Goal: Information Seeking & Learning: Learn about a topic

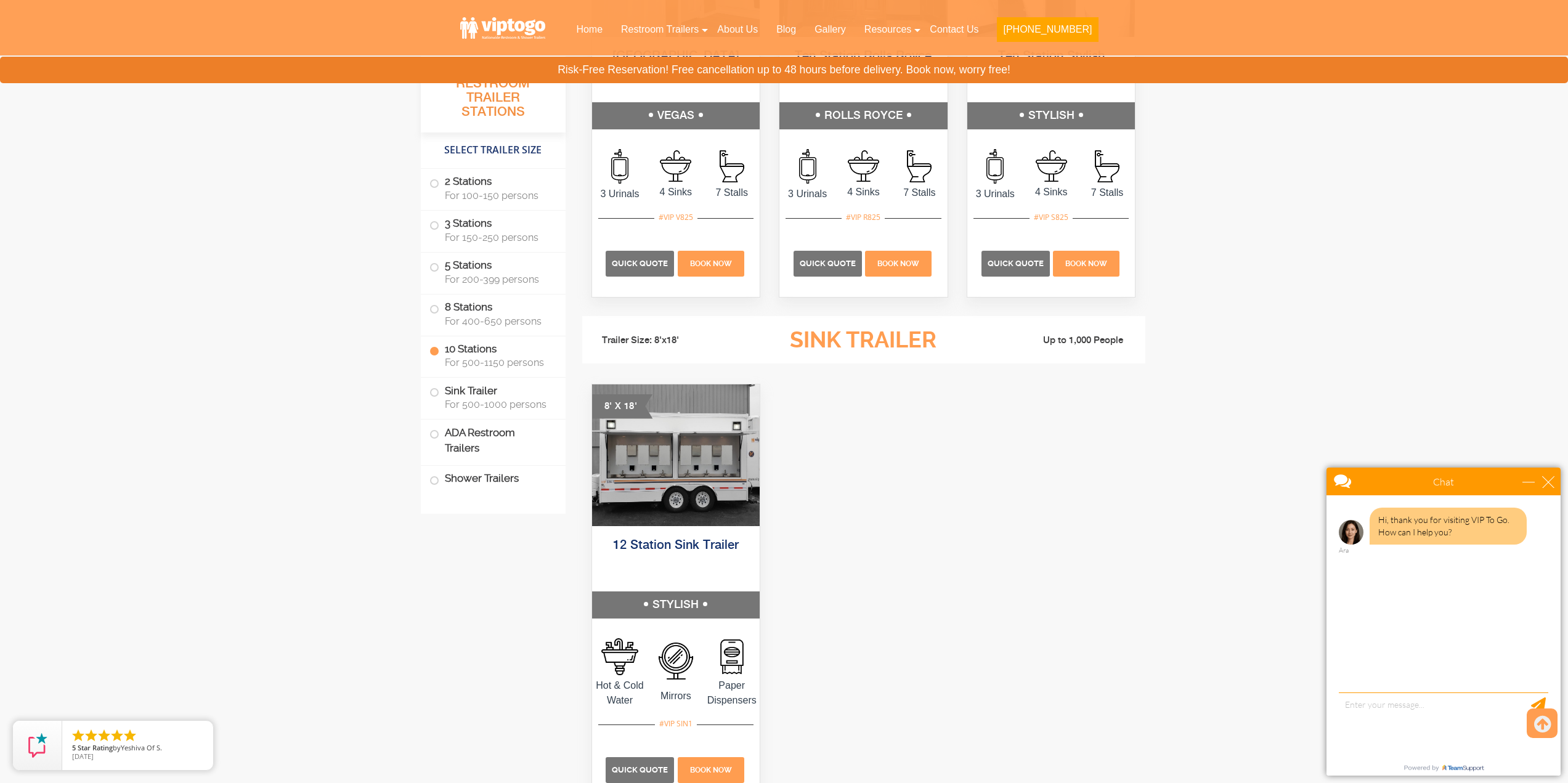
scroll to position [3267, 0]
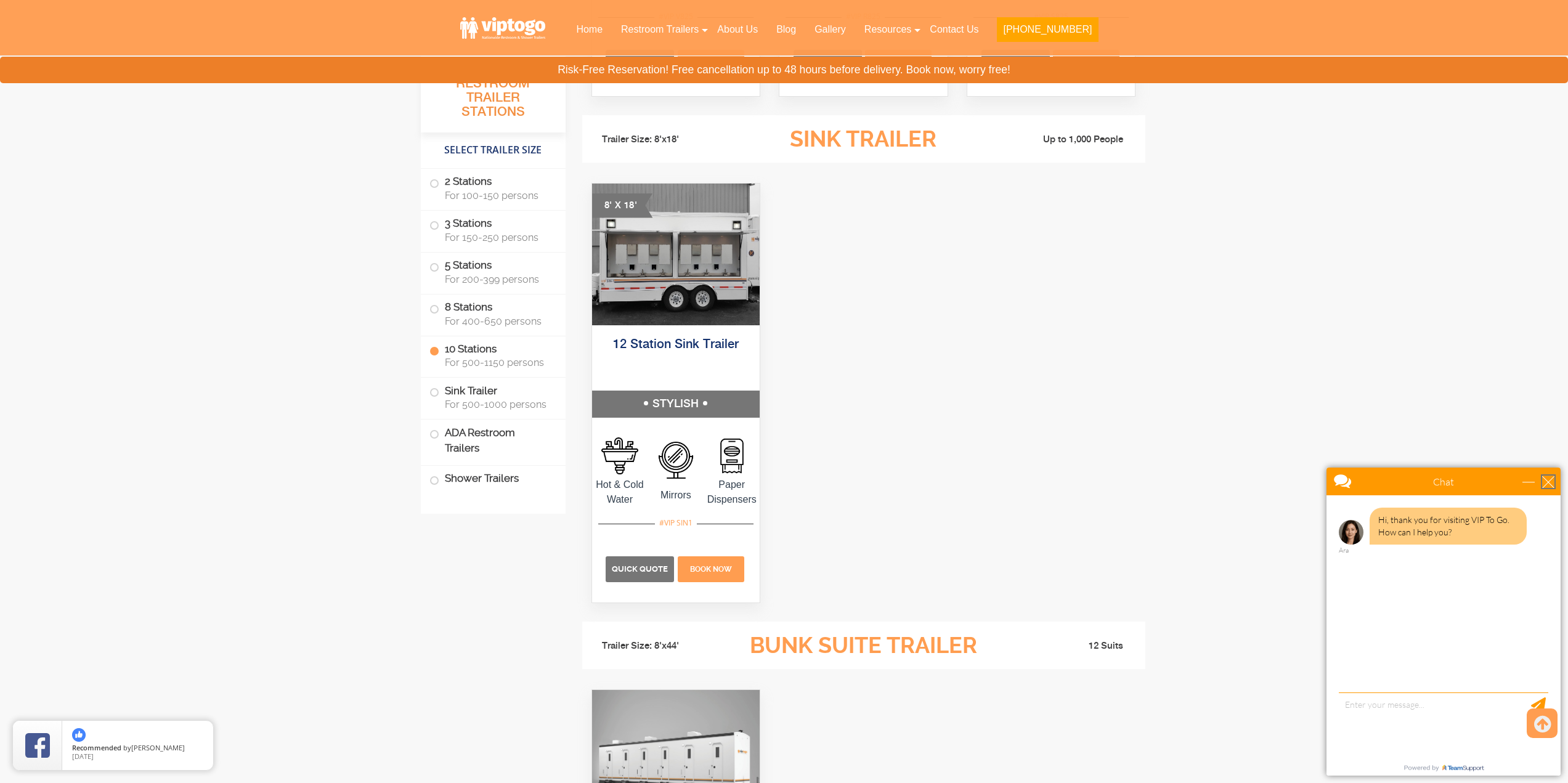
click at [1546, 483] on div "close" at bounding box center [1548, 482] width 12 height 12
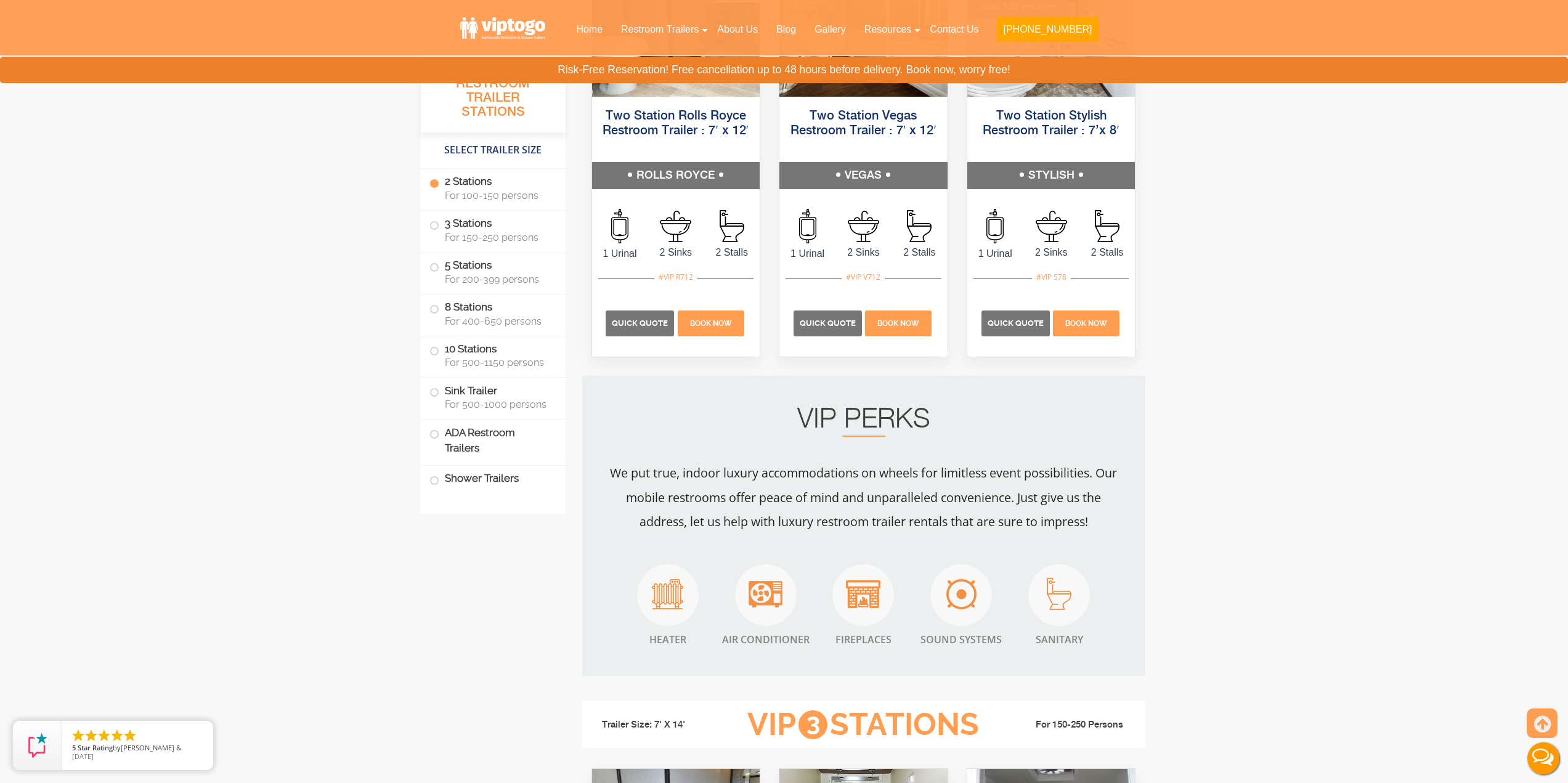
scroll to position [0, 0]
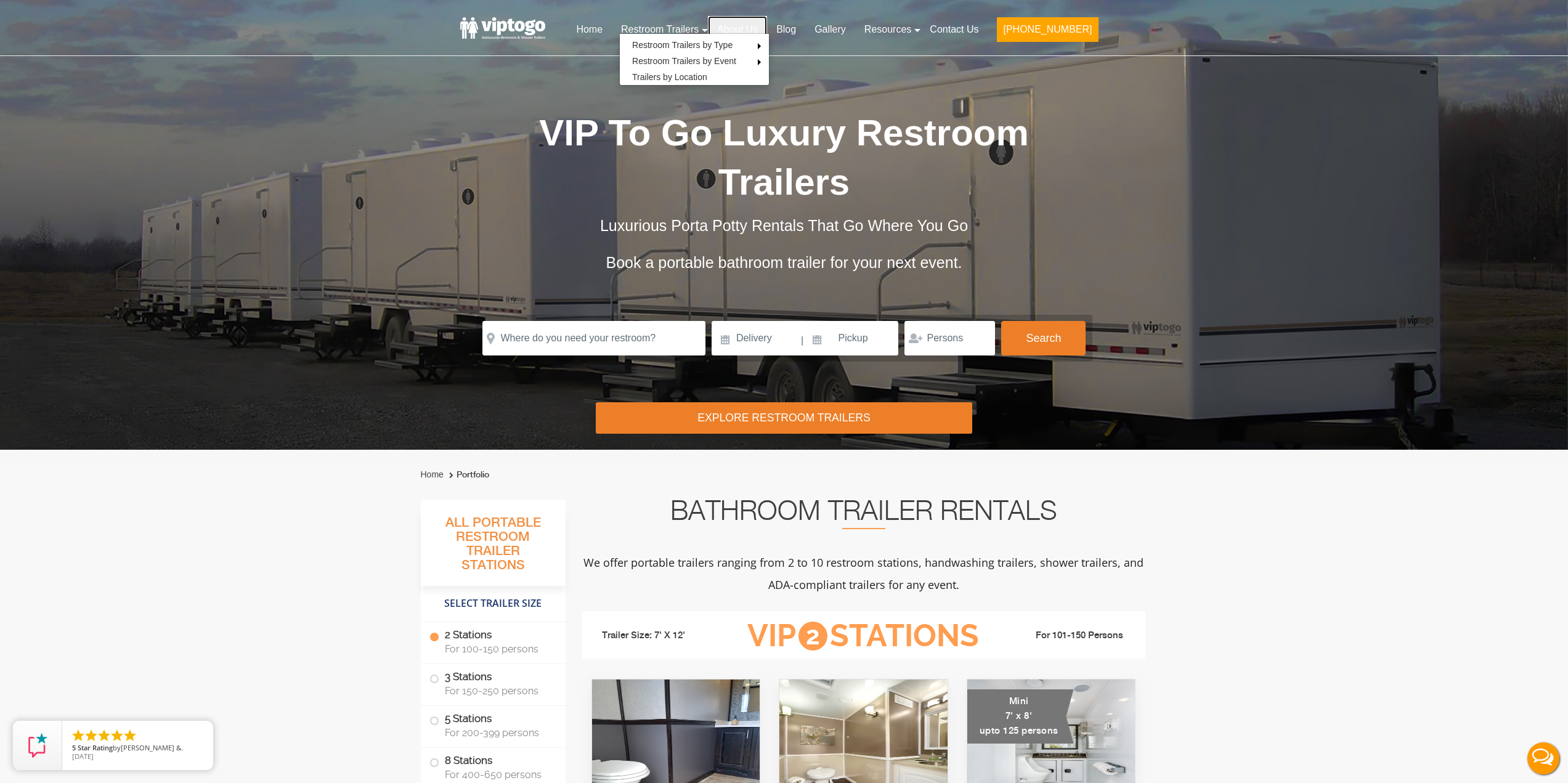
click at [767, 24] on link "About Us" at bounding box center [738, 30] width 59 height 27
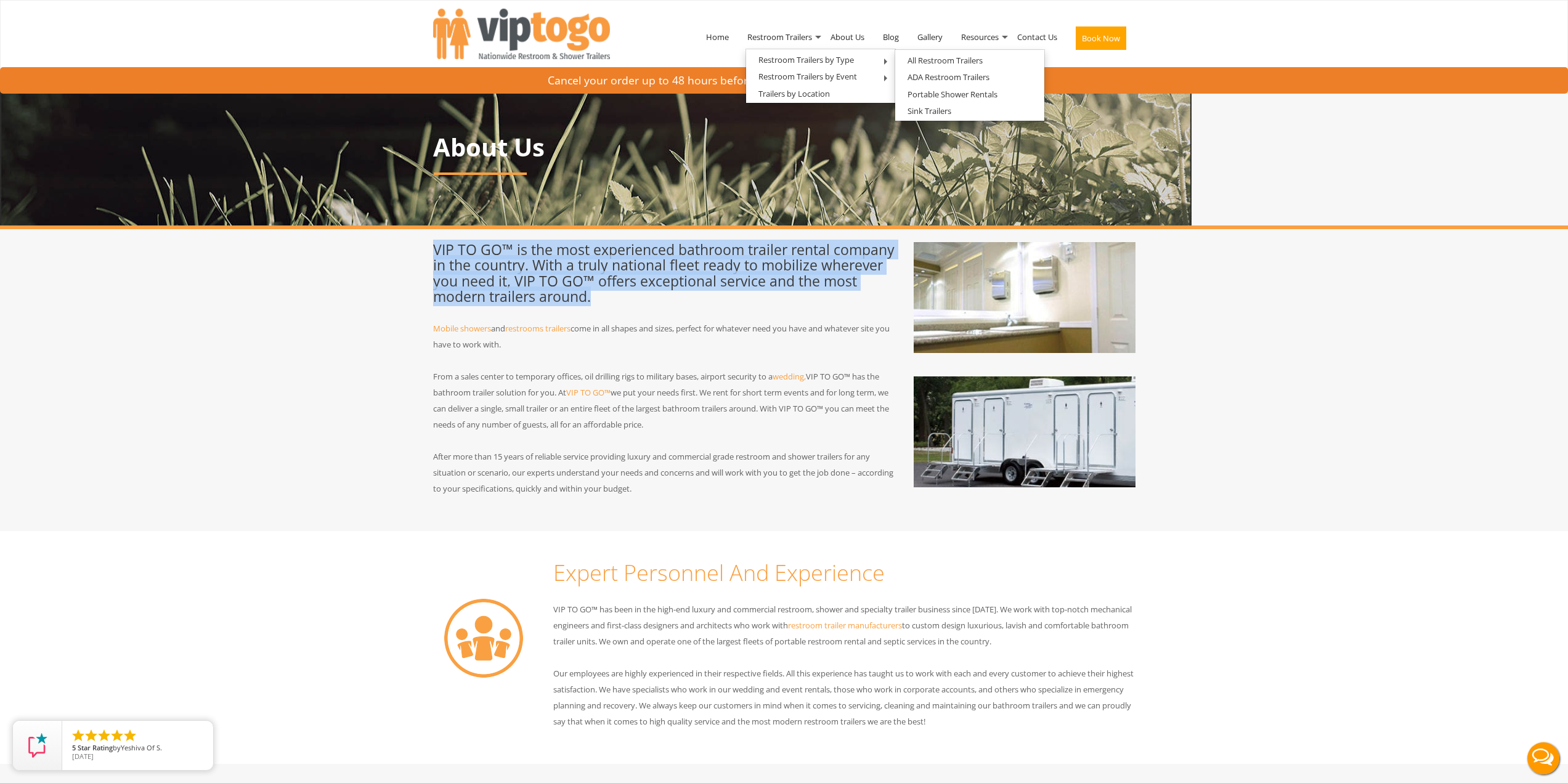
drag, startPoint x: 558, startPoint y: 281, endPoint x: 433, endPoint y: 256, distance: 127.5
click at [433, 256] on h3 "VIP TO GO™ is the most experienced bathroom trailer rental company in the count…" at bounding box center [664, 273] width 463 height 62
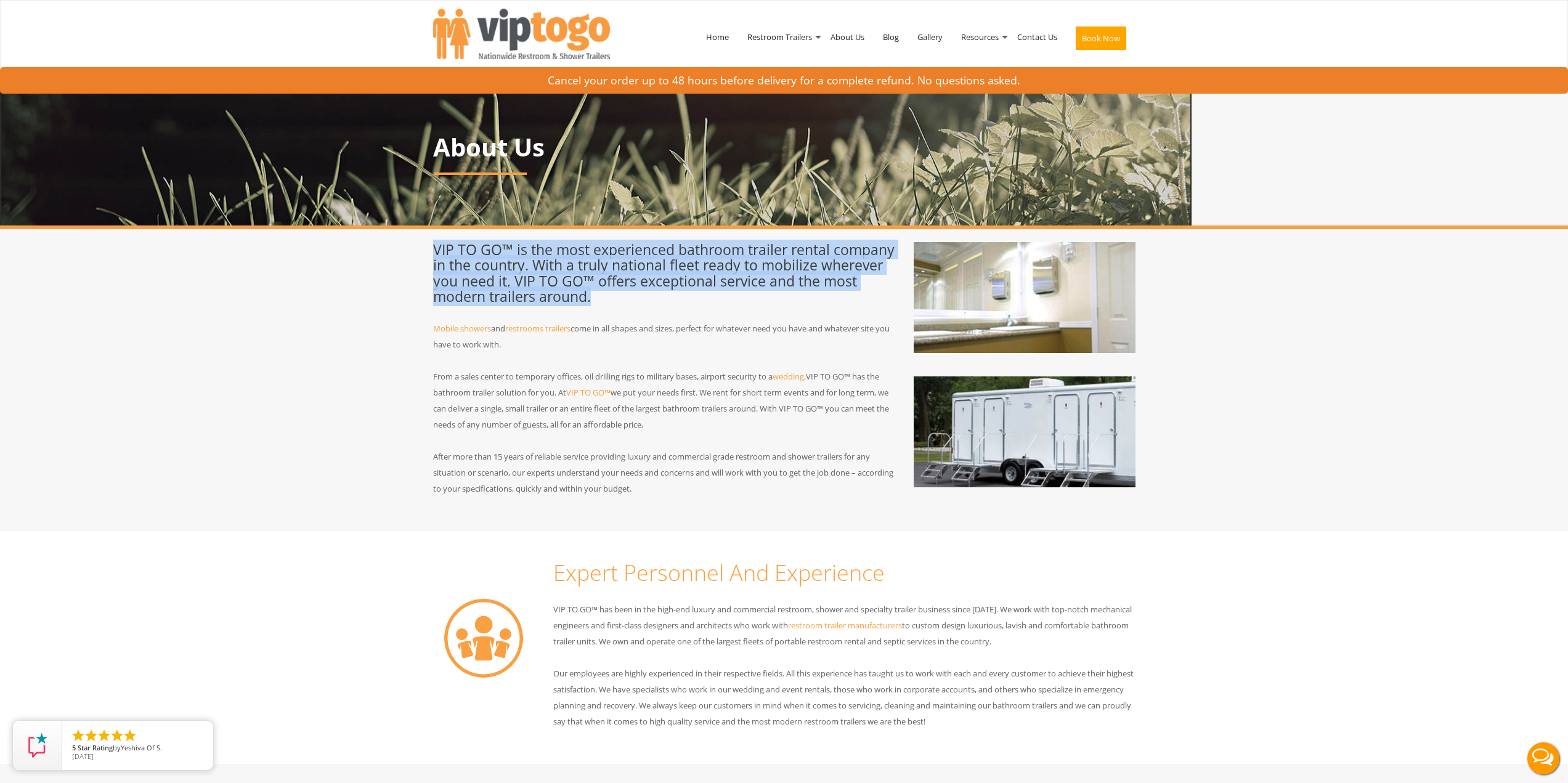
click at [433, 256] on h3 "VIP TO GO™ is the most experienced bathroom trailer rental company in the count…" at bounding box center [664, 273] width 463 height 62
drag, startPoint x: 434, startPoint y: 250, endPoint x: 610, endPoint y: 304, distance: 184.1
click at [610, 304] on h3 "VIP TO GO™ is the most experienced bathroom trailer rental company in the count…" at bounding box center [664, 273] width 463 height 62
drag, startPoint x: 621, startPoint y: 302, endPoint x: 435, endPoint y: 244, distance: 194.8
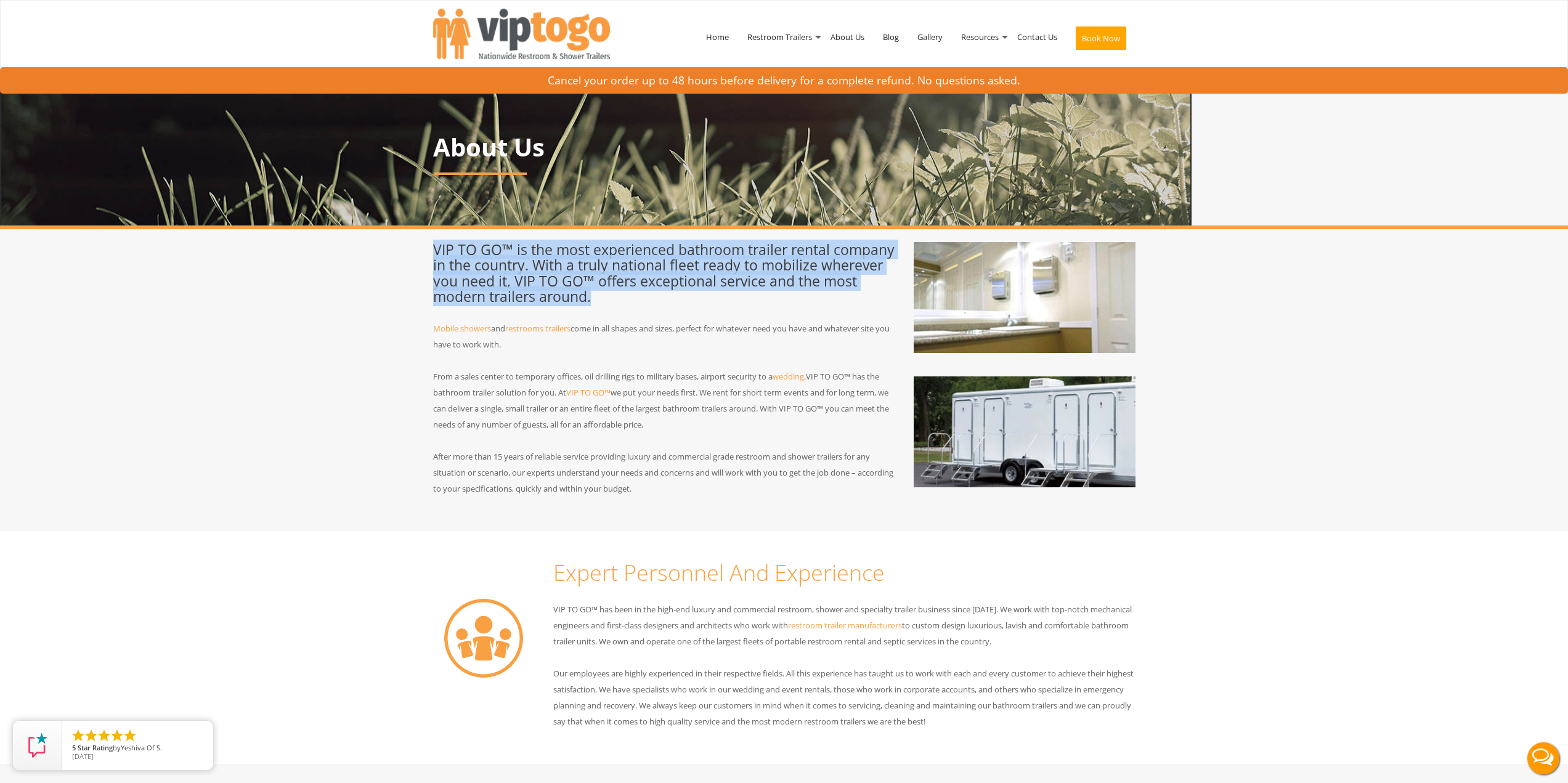
click at [435, 244] on h3 "VIP TO GO™ is the most experienced bathroom trailer rental company in the count…" at bounding box center [664, 273] width 463 height 62
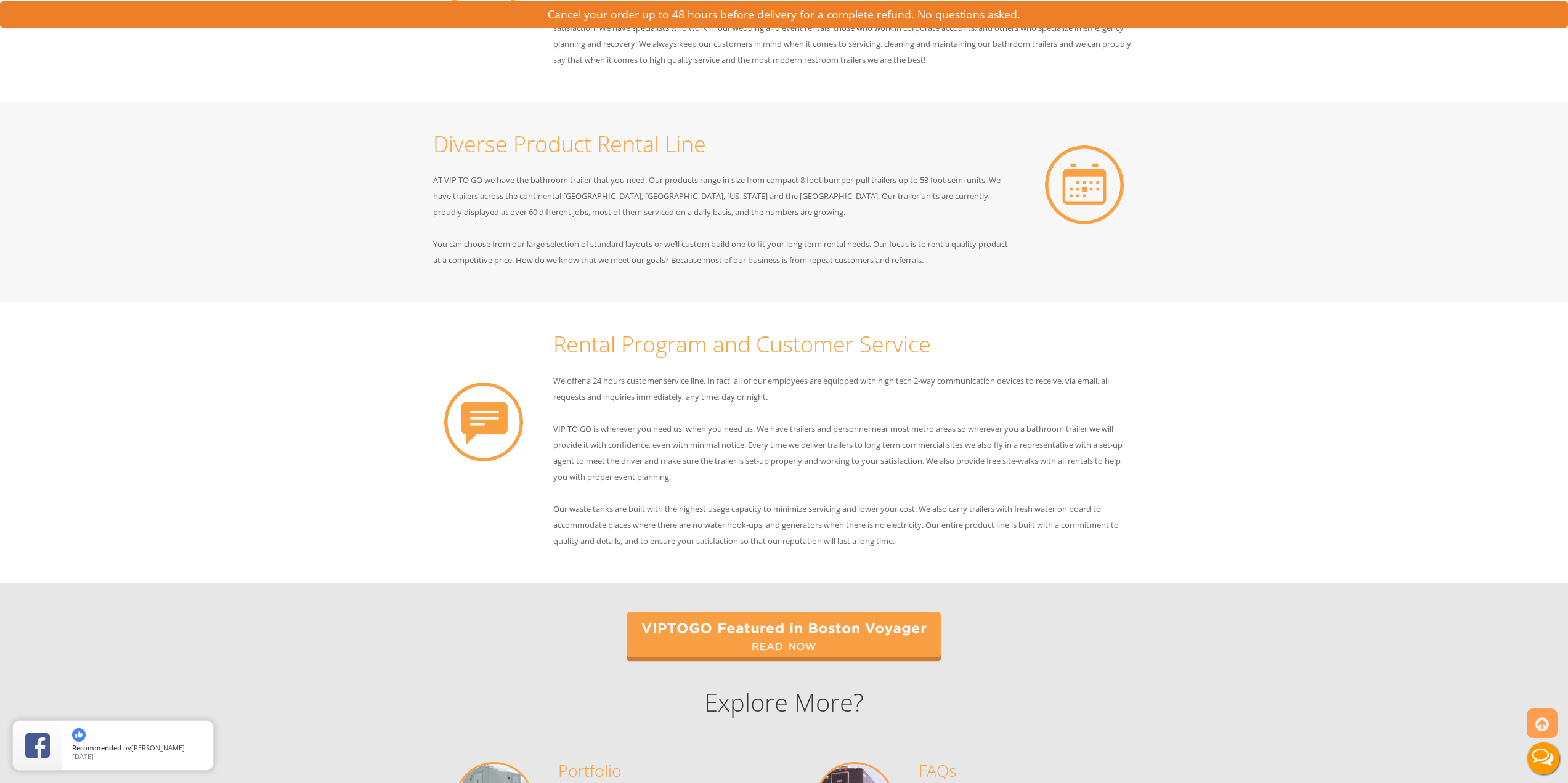
scroll to position [529, 0]
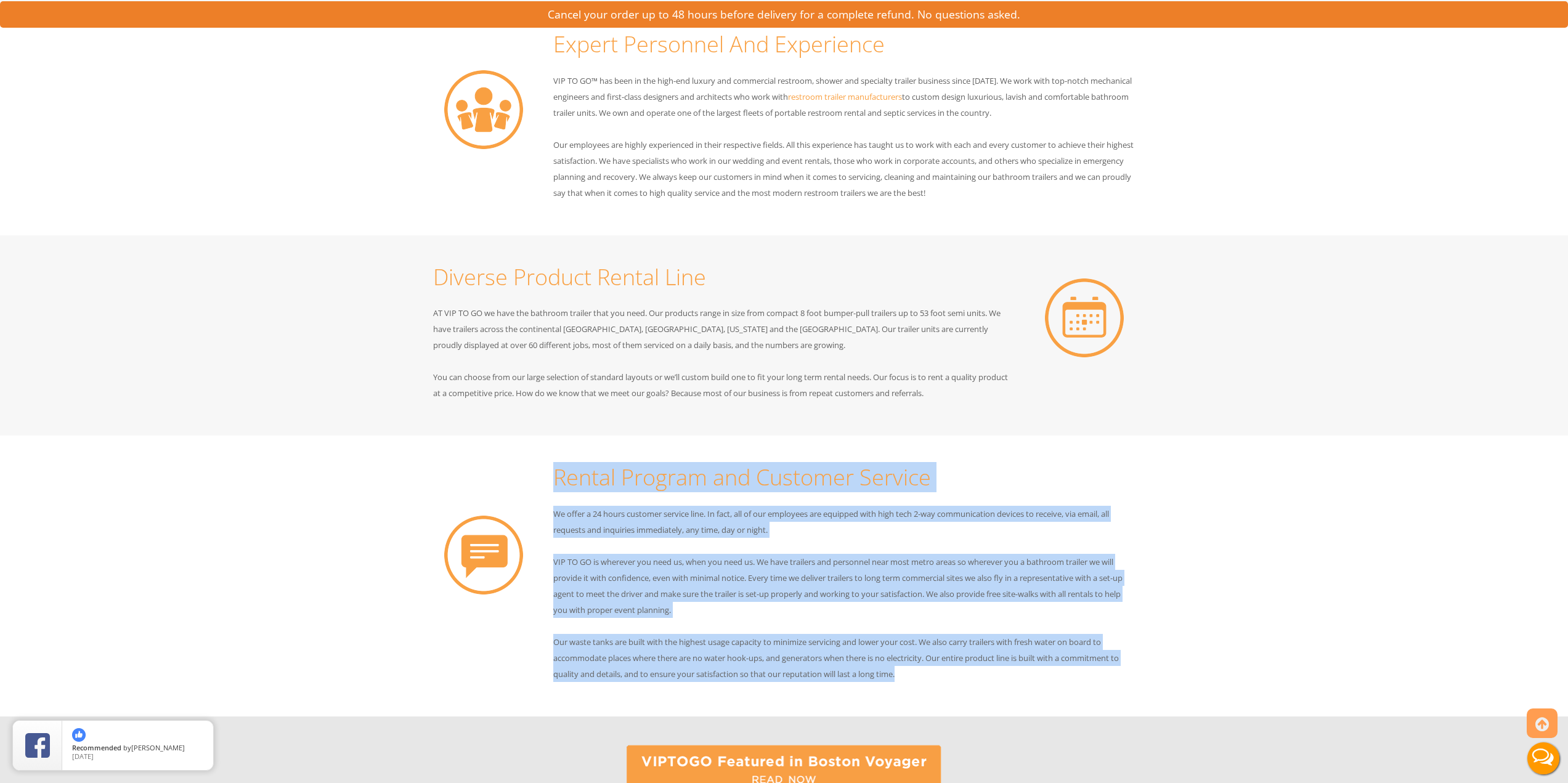
drag, startPoint x: 555, startPoint y: 469, endPoint x: 916, endPoint y: 681, distance: 418.6
click at [916, 681] on div "Rental Program and Customer Service We offer a 24 hours customer service line. …" at bounding box center [844, 576] width 601 height 244
click at [916, 681] on p "Our waste tanks are built with the highest usage capacity to minimize servicing…" at bounding box center [844, 658] width 582 height 48
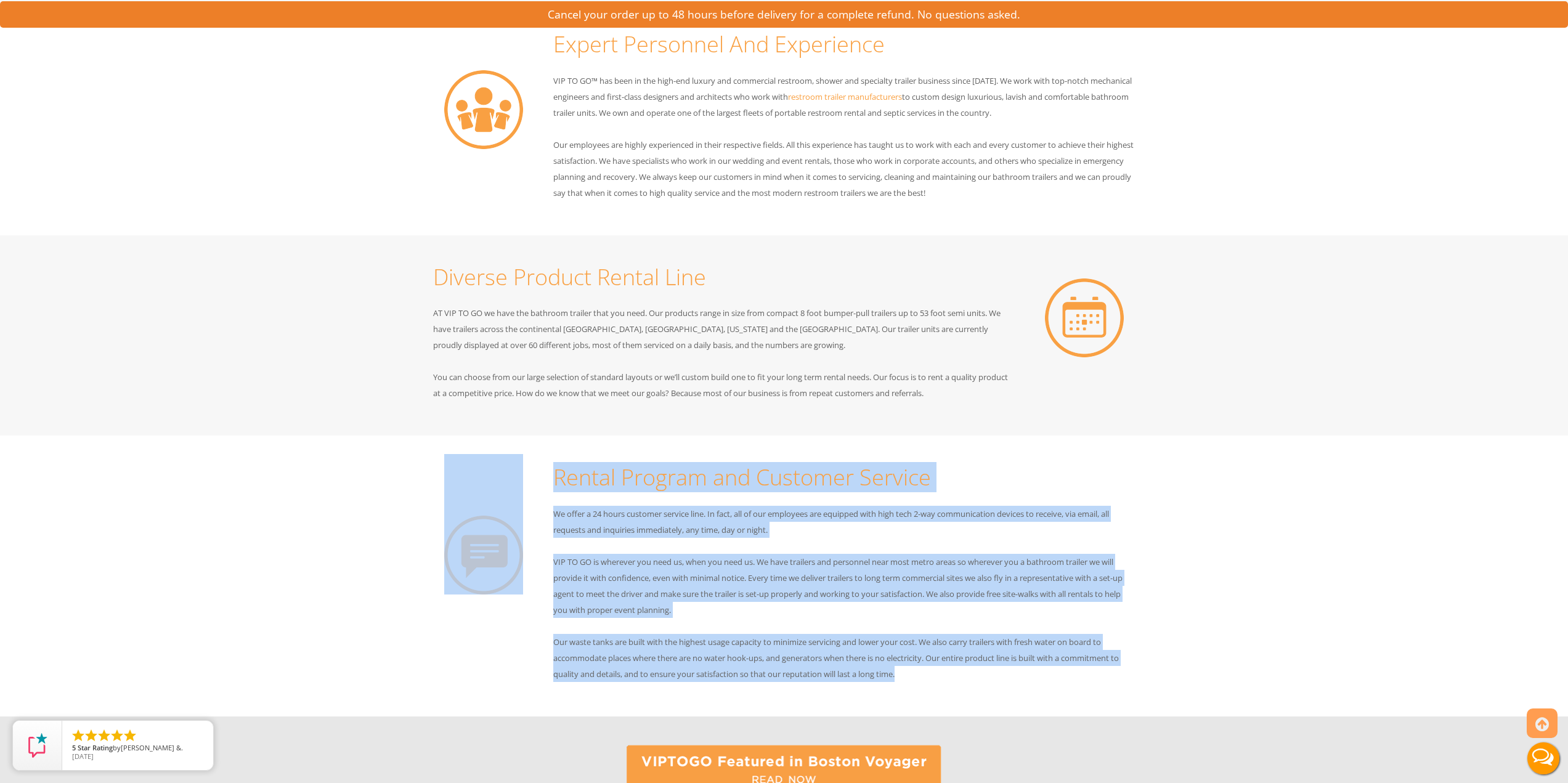
drag, startPoint x: 927, startPoint y: 679, endPoint x: 543, endPoint y: 467, distance: 438.6
click at [543, 467] on div "Rental Program and Customer Service We offer a 24 hours customer service line. …" at bounding box center [784, 576] width 721 height 244
click at [550, 472] on div "Rental Program and Customer Service We offer a 24 hours customer service line. …" at bounding box center [844, 576] width 601 height 244
drag, startPoint x: 550, startPoint y: 472, endPoint x: 929, endPoint y: 672, distance: 428.5
click at [929, 672] on div "Rental Program and Customer Service We offer a 24 hours customer service line. …" at bounding box center [844, 576] width 601 height 244
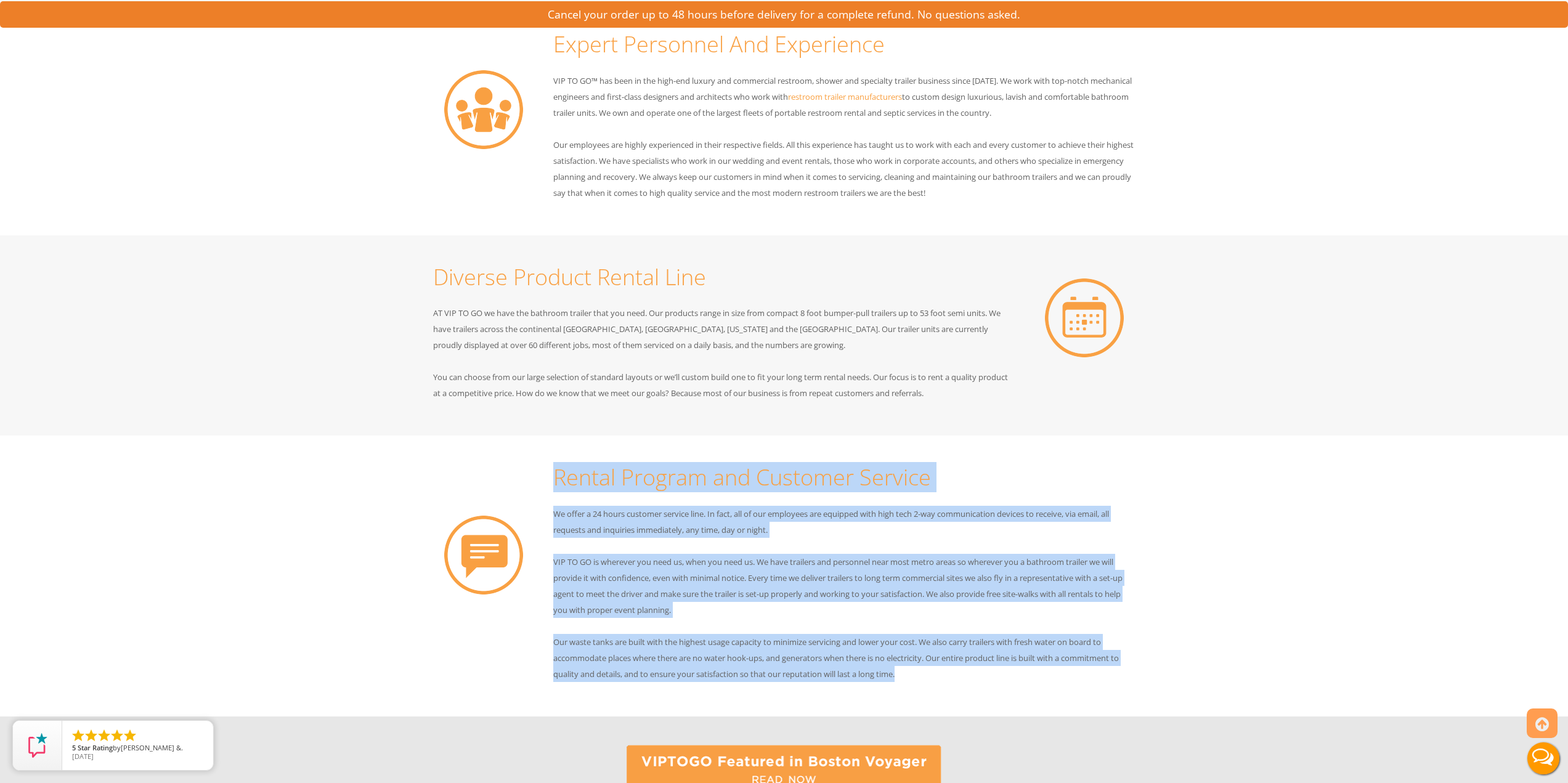
click at [929, 672] on p "Our waste tanks are built with the highest usage capacity to minimize servicing…" at bounding box center [844, 658] width 582 height 48
drag, startPoint x: 939, startPoint y: 675, endPoint x: 552, endPoint y: 469, distance: 438.4
click at [552, 469] on div "Rental Program and Customer Service We offer a 24 hours customer service line. …" at bounding box center [844, 576] width 601 height 244
drag, startPoint x: 552, startPoint y: 469, endPoint x: 907, endPoint y: 681, distance: 413.5
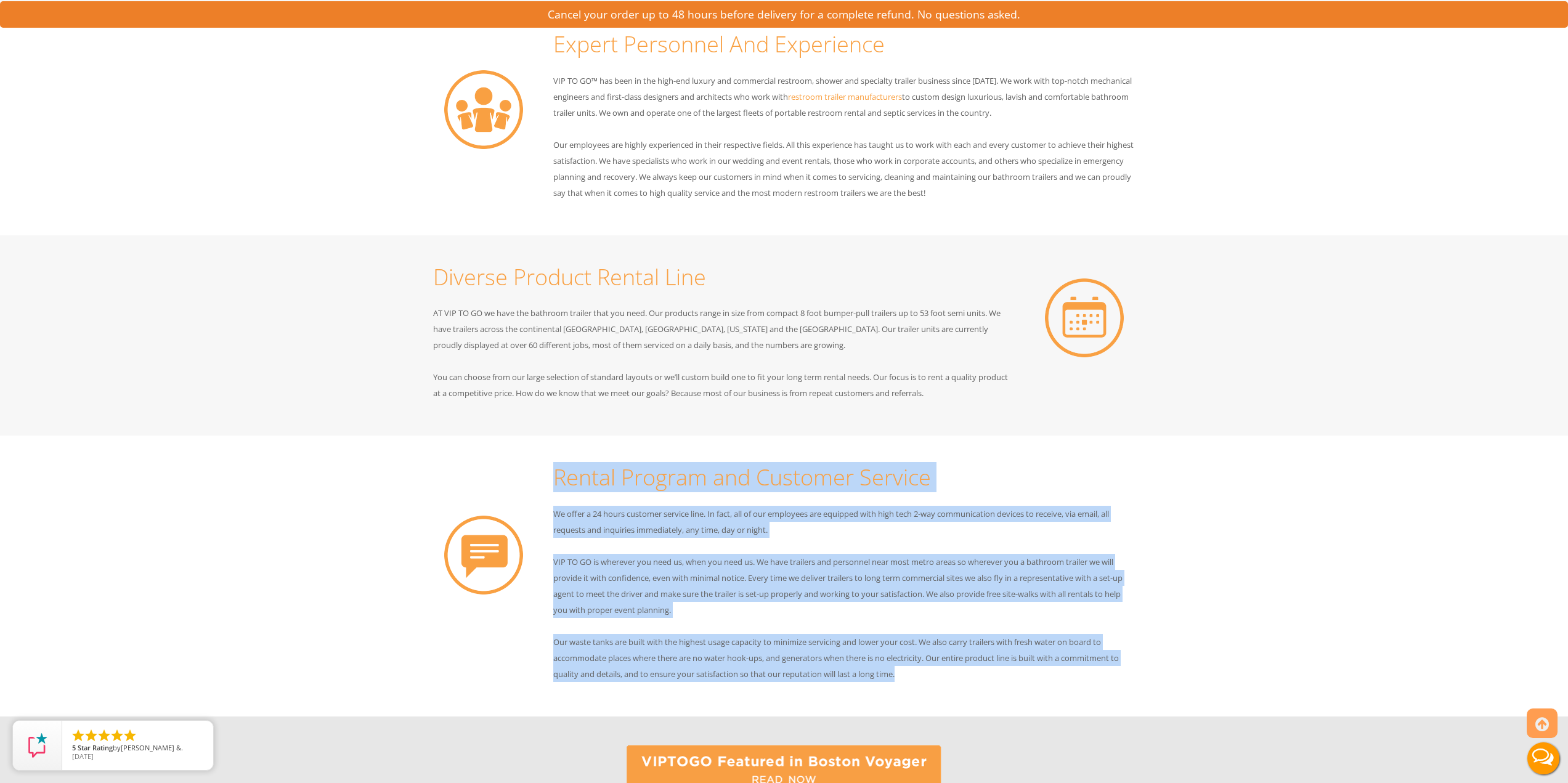
click at [907, 681] on div "Rental Program and Customer Service We offer a 24 hours customer service line. …" at bounding box center [844, 576] width 601 height 244
click at [907, 681] on p "Our waste tanks are built with the highest usage capacity to minimize servicing…" at bounding box center [844, 658] width 582 height 48
drag, startPoint x: 923, startPoint y: 678, endPoint x: 556, endPoint y: 470, distance: 421.8
click at [556, 470] on div "Rental Program and Customer Service We offer a 24 hours customer service line. …" at bounding box center [844, 576] width 601 height 244
click at [556, 470] on h2 "Rental Program and Customer Service" at bounding box center [844, 478] width 582 height 25
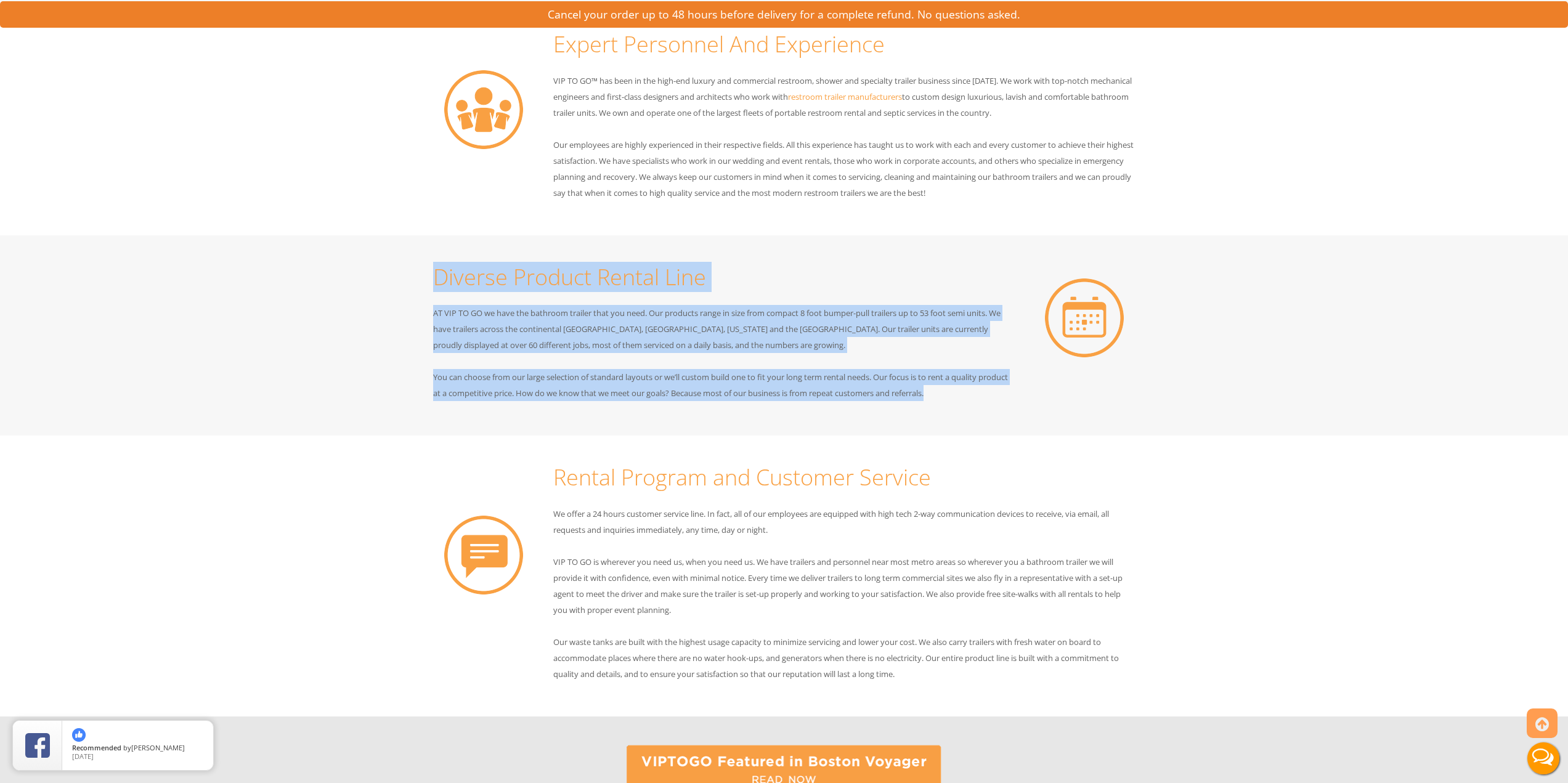
drag, startPoint x: 984, startPoint y: 396, endPoint x: 433, endPoint y: 273, distance: 564.6
click at [433, 273] on div "Diverse Product Rental Line AT VIP TO GO we have the bathroom trailer that you …" at bounding box center [725, 336] width 601 height 164
click at [433, 273] on h2 "Diverse Product Rental Line" at bounding box center [724, 277] width 582 height 25
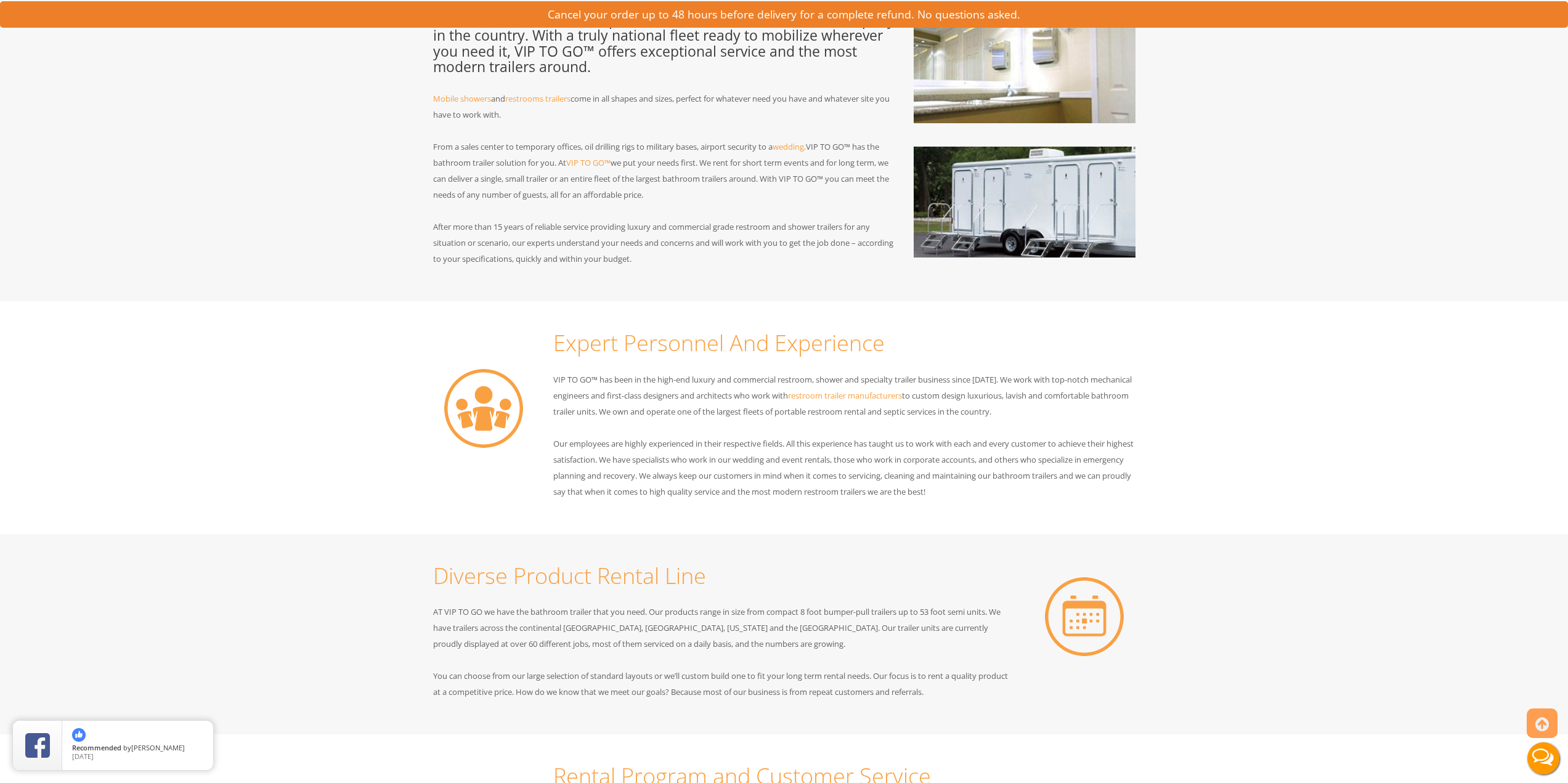
scroll to position [97, 0]
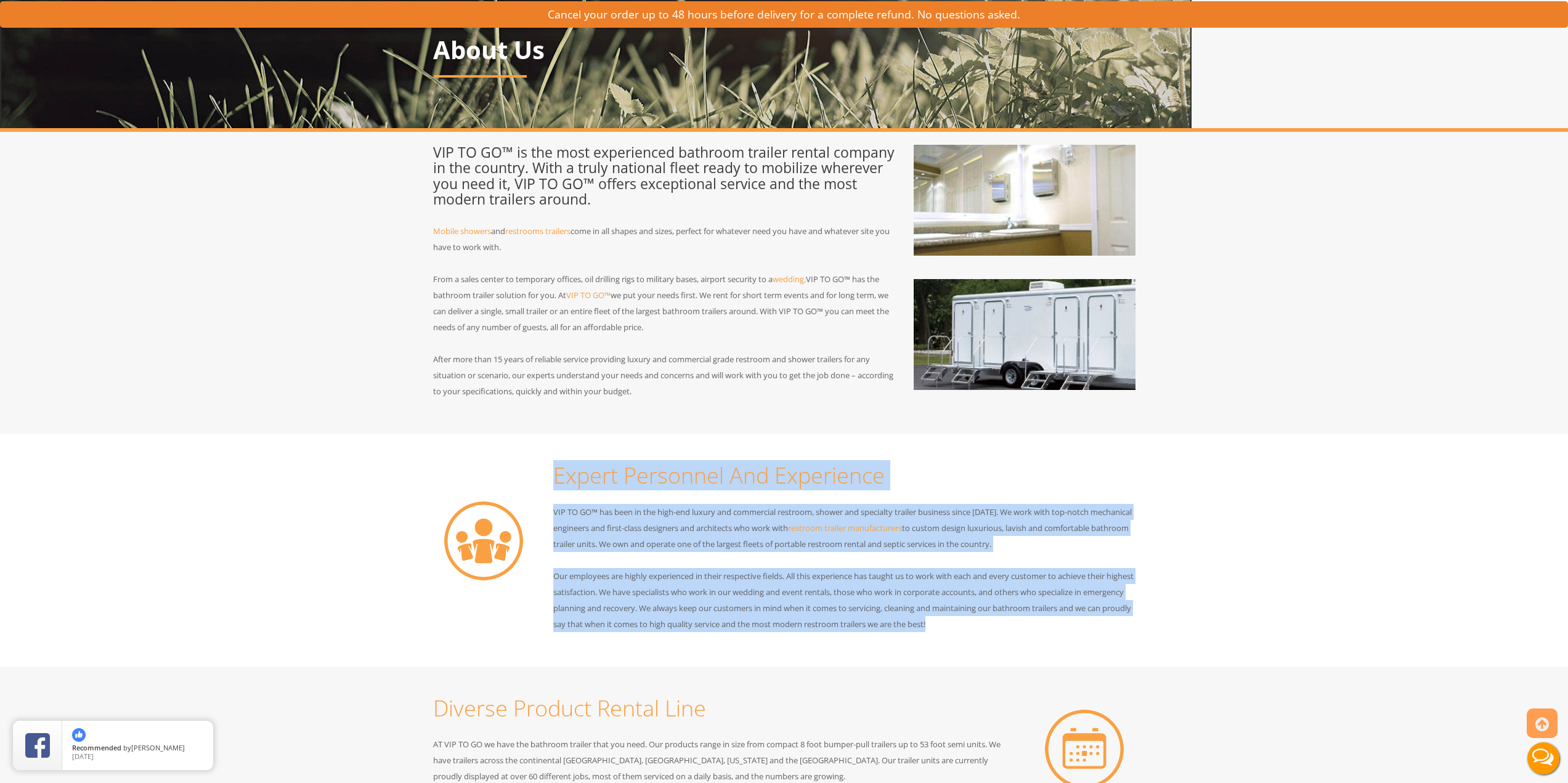
drag, startPoint x: 551, startPoint y: 472, endPoint x: 1059, endPoint y: 632, distance: 532.6
click at [1059, 632] on div "Expert Personnel And Experience VIP TO GO™ has been in the high-end luxury and …" at bounding box center [844, 550] width 601 height 196
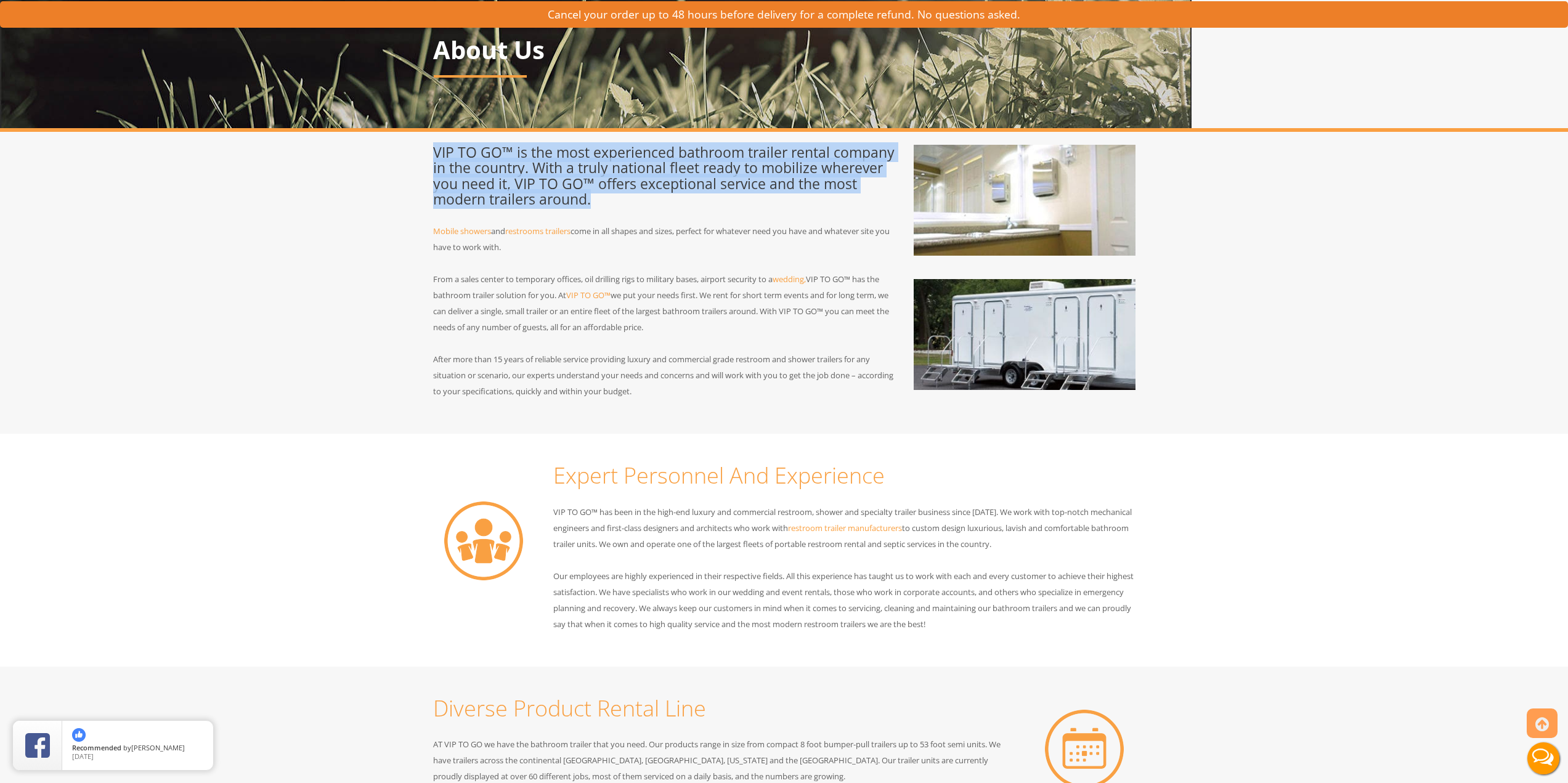
drag, startPoint x: 598, startPoint y: 201, endPoint x: 433, endPoint y: 154, distance: 171.6
click at [433, 154] on h3 "VIP TO GO™ is the most experienced bathroom trailer rental company in the count…" at bounding box center [664, 176] width 463 height 62
click at [432, 154] on div "VIP TO GO™ is the most experienced bathroom trailer rental company in the count…" at bounding box center [664, 280] width 481 height 271
drag, startPoint x: 433, startPoint y: 152, endPoint x: 634, endPoint y: 205, distance: 207.9
click at [634, 205] on div "VIP TO GO™ is the most experienced bathroom trailer rental company in the count…" at bounding box center [664, 280] width 481 height 271
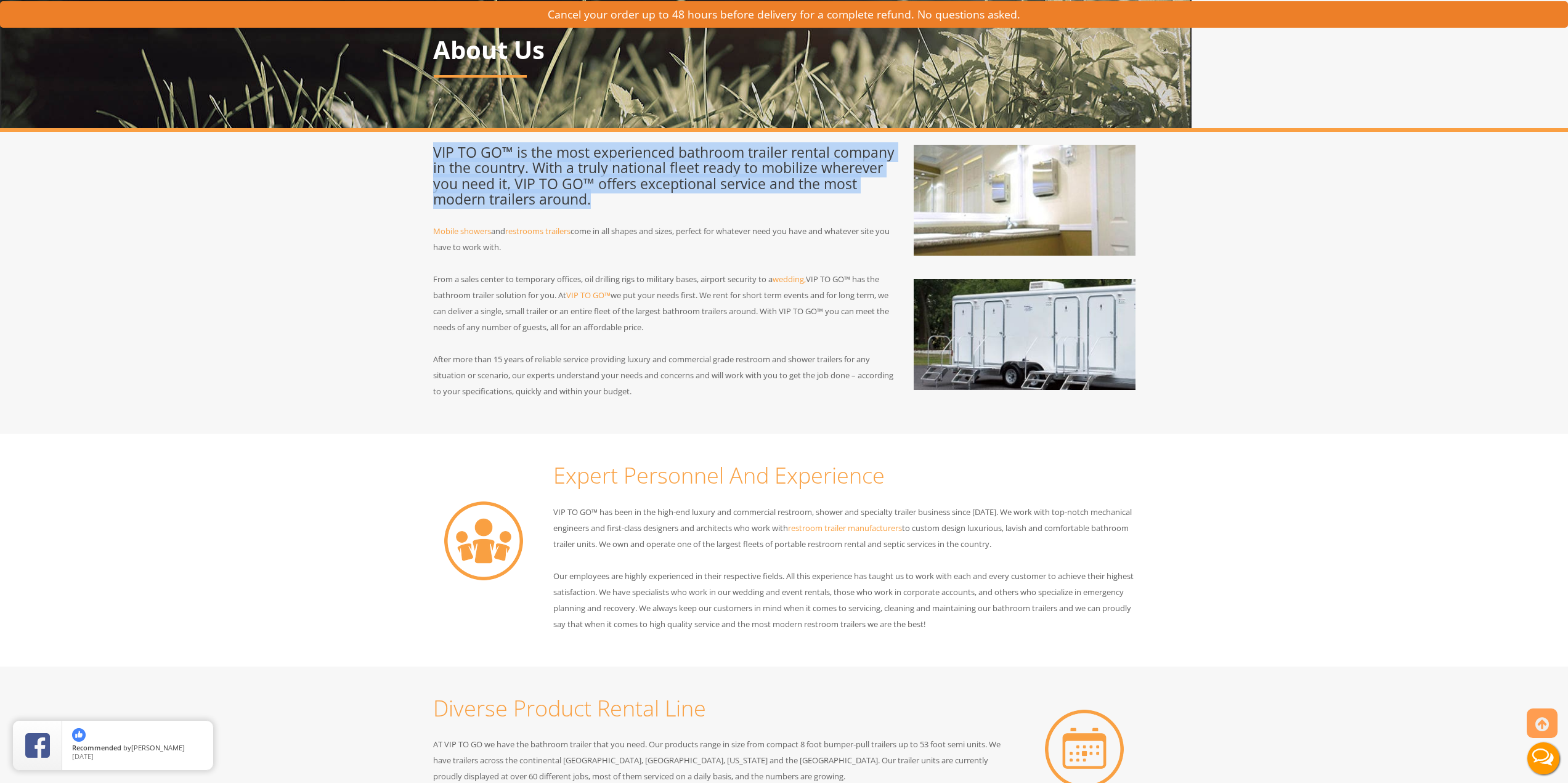
click at [634, 205] on h3 "VIP TO GO™ is the most experienced bathroom trailer rental company in the count…" at bounding box center [664, 176] width 463 height 62
drag, startPoint x: 641, startPoint y: 203, endPoint x: 430, endPoint y: 146, distance: 218.6
click at [430, 146] on div "VIP TO GO™ is the most experienced bathroom trailer rental company in the count…" at bounding box center [664, 280] width 481 height 271
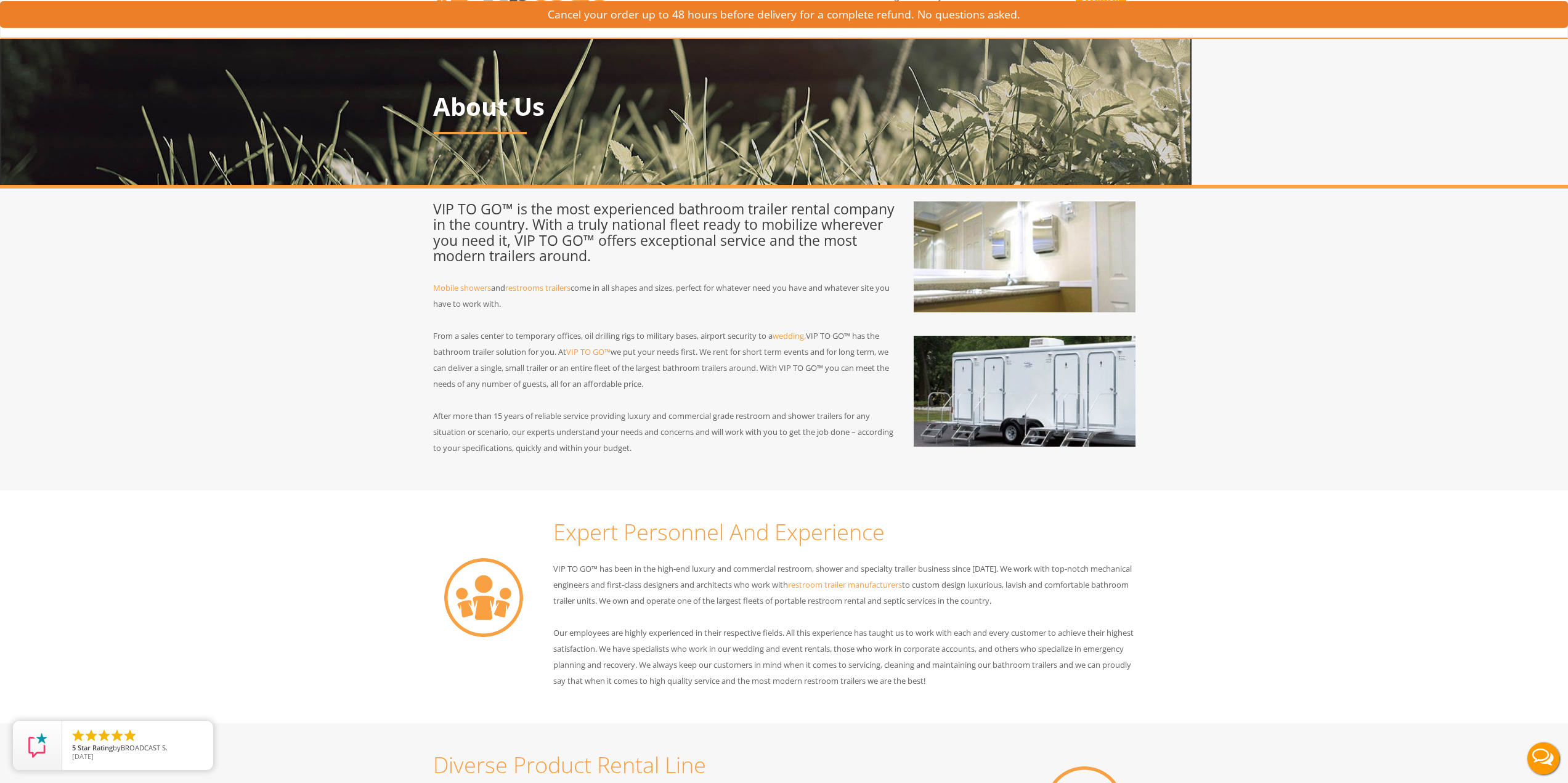
scroll to position [0, 0]
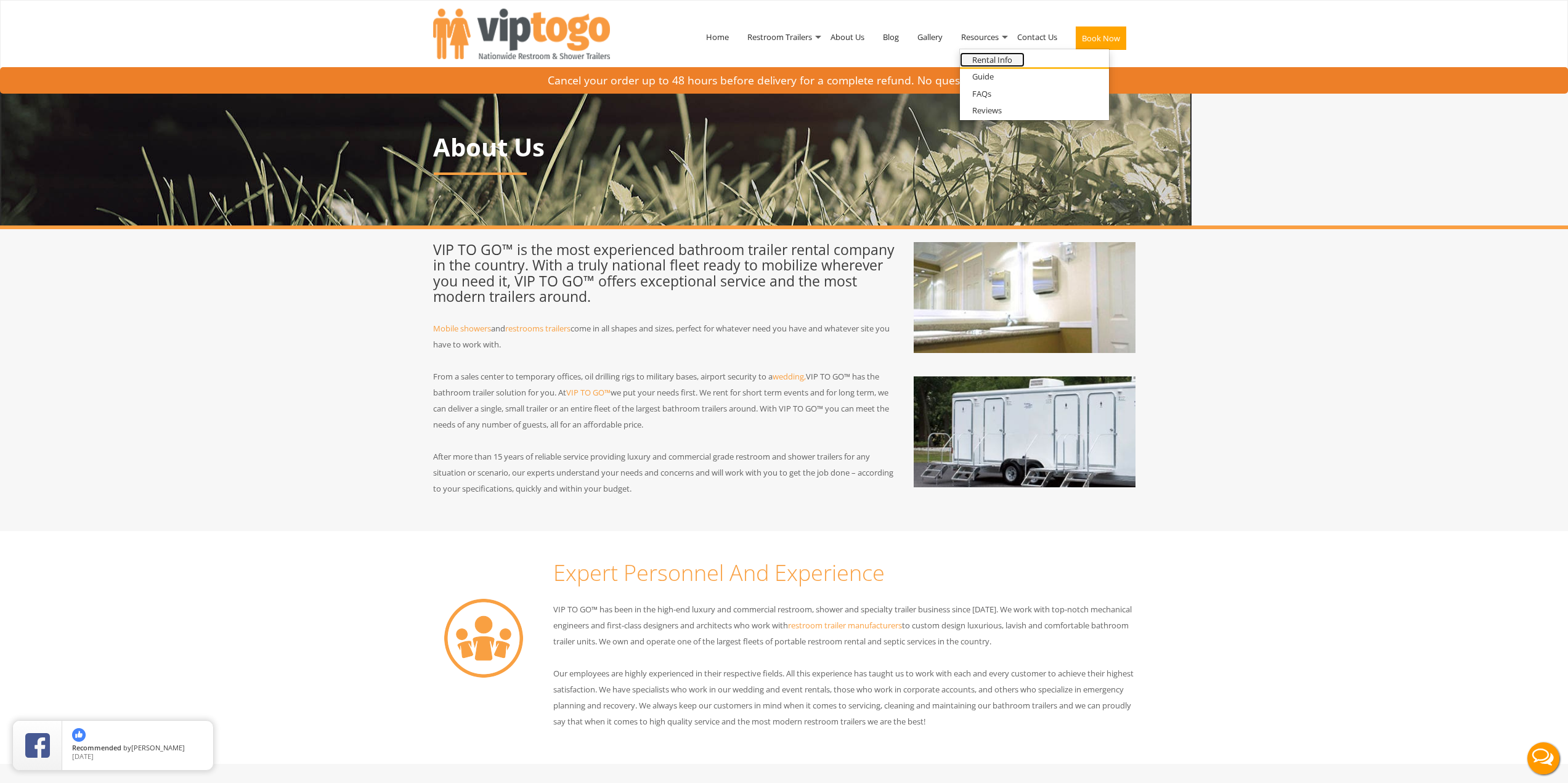
click at [986, 61] on link "Rental Info" at bounding box center [991, 60] width 64 height 15
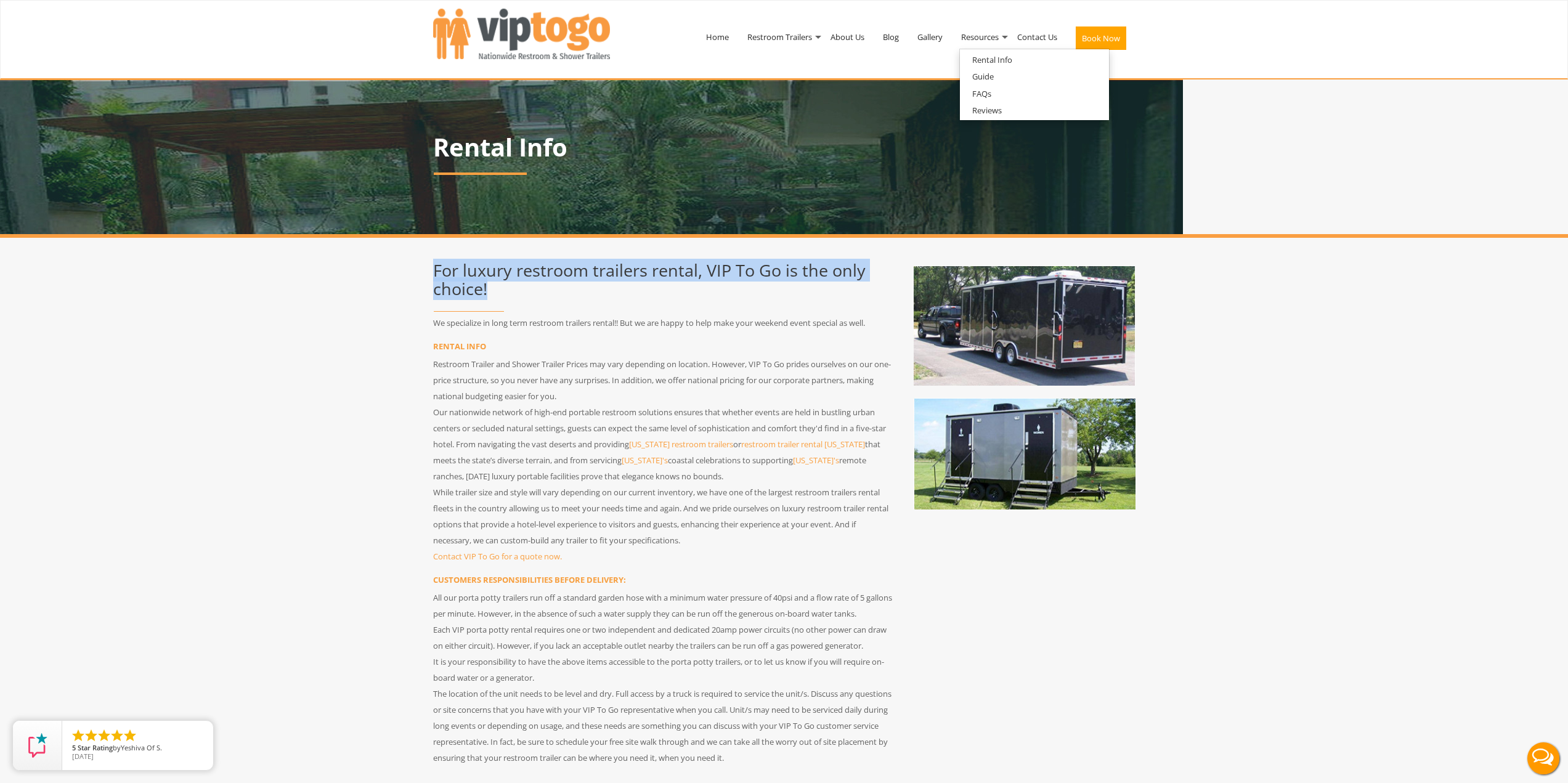
drag, startPoint x: 514, startPoint y: 292, endPoint x: 430, endPoint y: 267, distance: 87.6
click at [430, 267] on div "For luxury restroom trailers rental, VIP To Go is the only choice! We specializ…" at bounding box center [664, 511] width 481 height 522
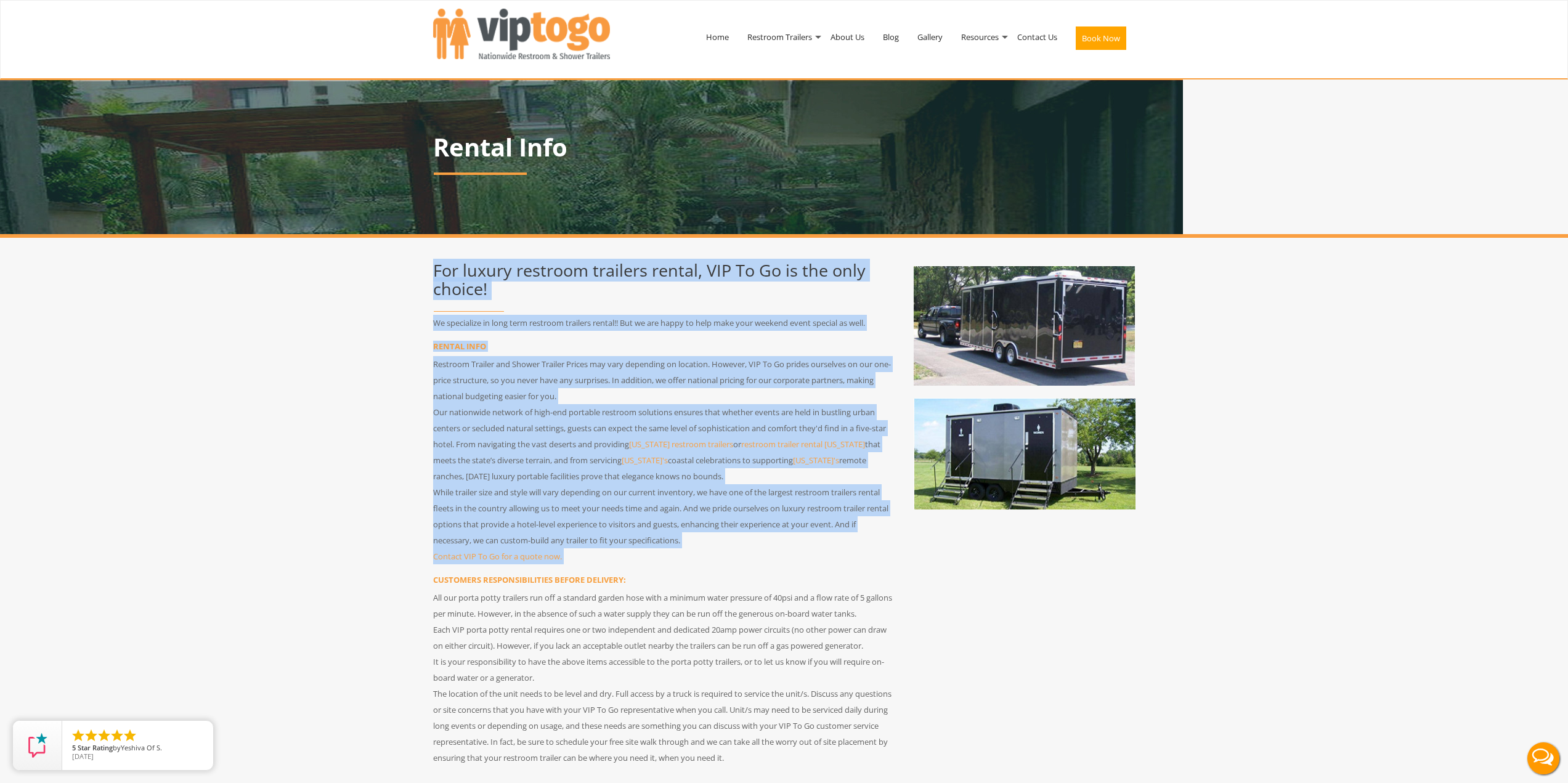
drag, startPoint x: 430, startPoint y: 267, endPoint x: 716, endPoint y: 550, distance: 402.3
click at [716, 550] on div "For luxury restroom trailers rental, VIP To Go is the only choice! We specializ…" at bounding box center [664, 511] width 481 height 522
click at [716, 550] on p "Contact VIP To Go for a quote now." at bounding box center [664, 557] width 463 height 16
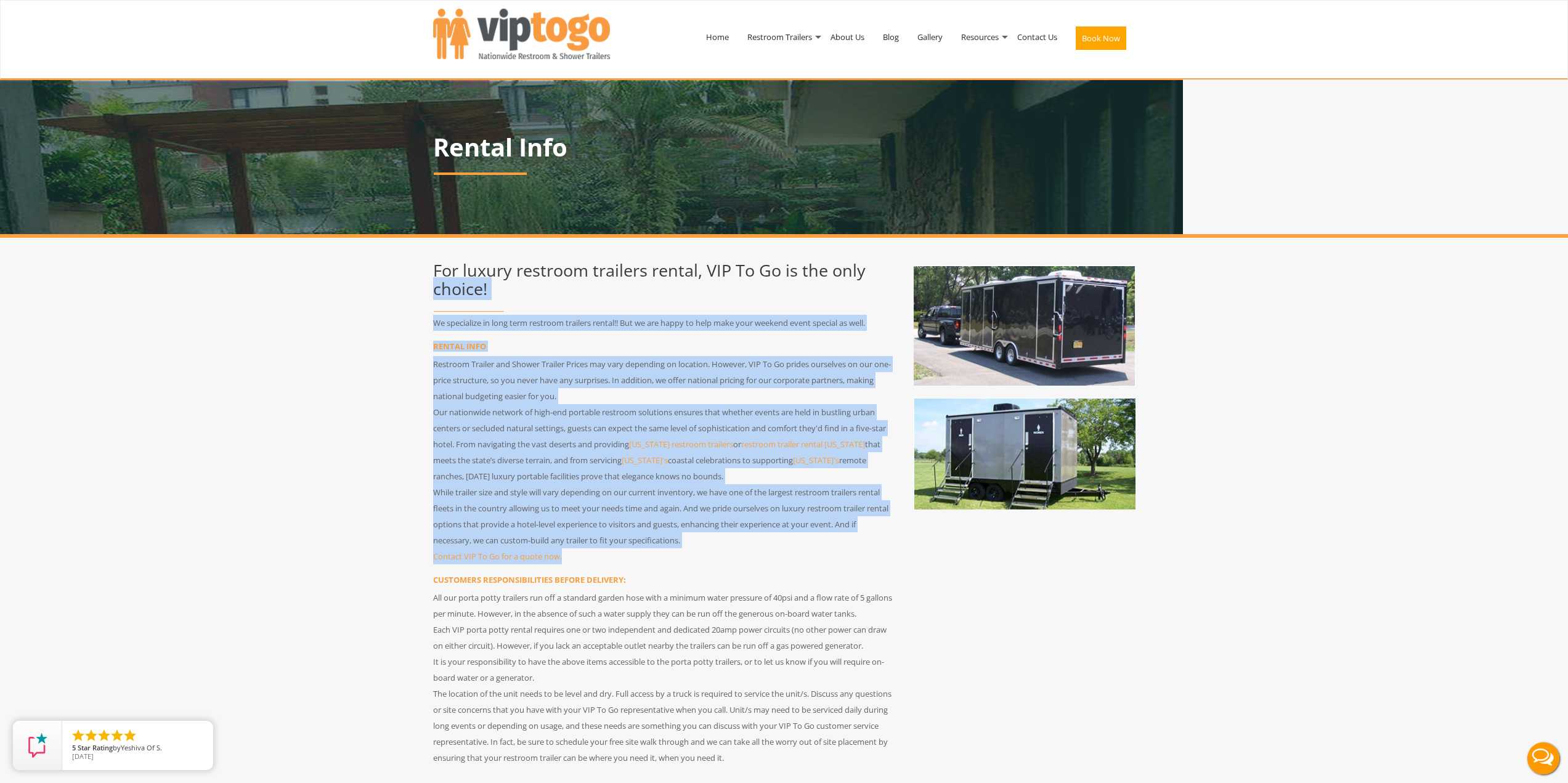
drag, startPoint x: 730, startPoint y: 552, endPoint x: 428, endPoint y: 283, distance: 404.4
click at [428, 283] on div "For luxury restroom trailers rental, VIP To Go is the only choice! We specializ…" at bounding box center [664, 511] width 481 height 522
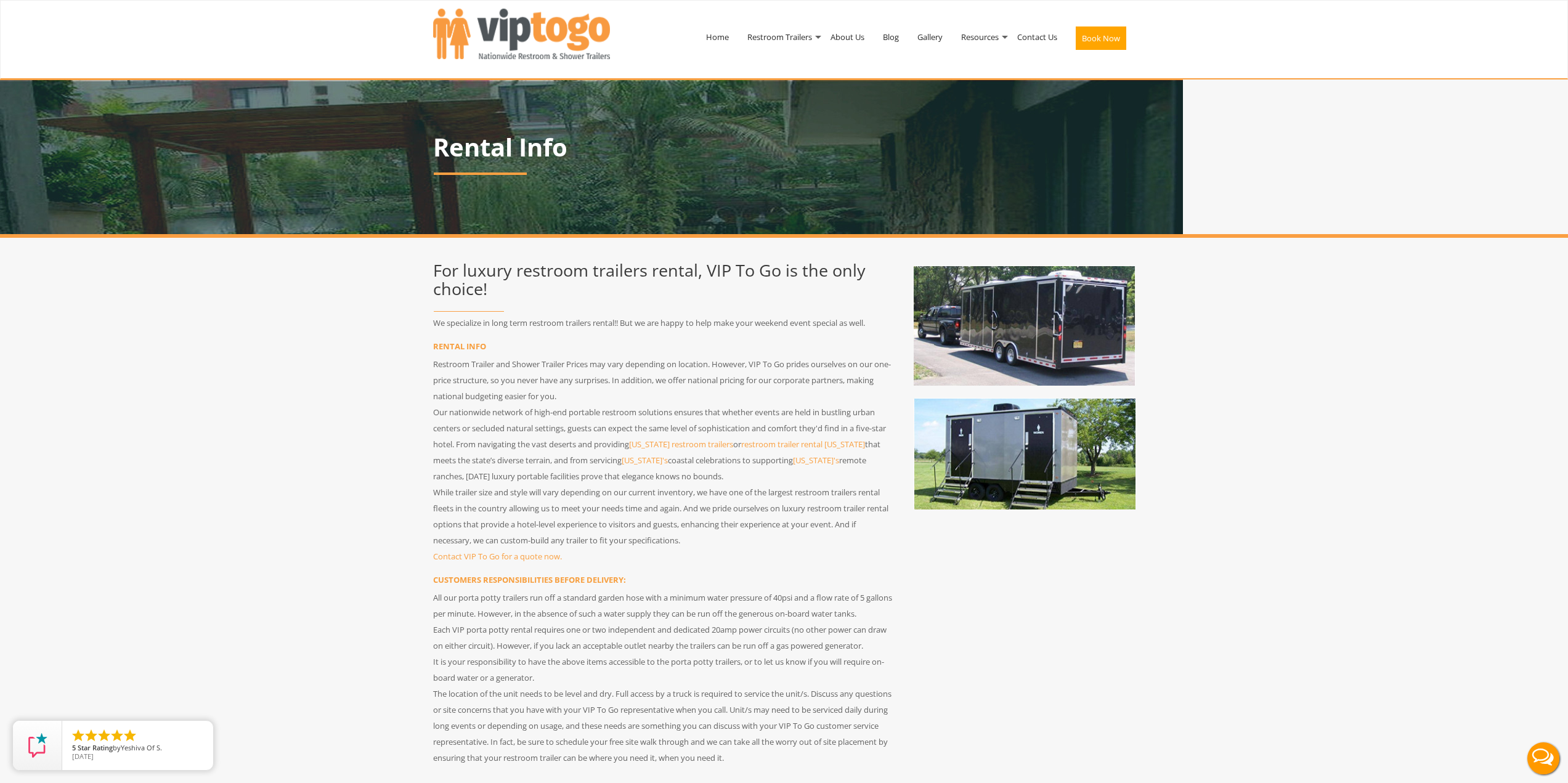
click at [428, 275] on div "For luxury restroom trailers rental, VIP To Go is the only choice! We specializ…" at bounding box center [664, 511] width 481 height 522
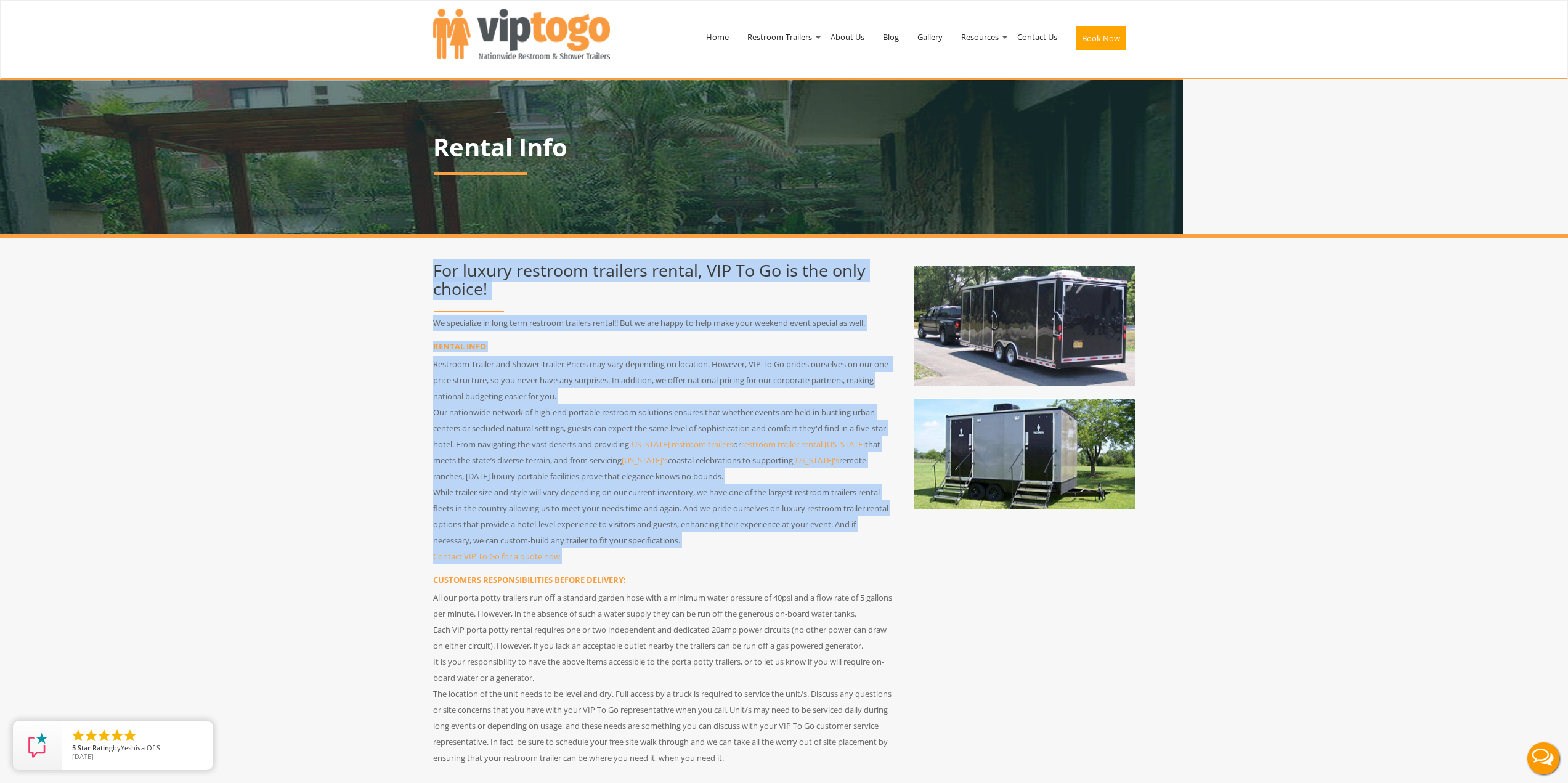
drag, startPoint x: 431, startPoint y: 268, endPoint x: 715, endPoint y: 561, distance: 408.1
click at [715, 561] on div "For luxury restroom trailers rental, VIP To Go is the only choice! We specializ…" at bounding box center [664, 511] width 481 height 522
drag, startPoint x: 716, startPoint y: 560, endPoint x: 798, endPoint y: 581, distance: 84.6
click at [716, 560] on p "Contact VIP To Go for a quote now." at bounding box center [664, 557] width 463 height 16
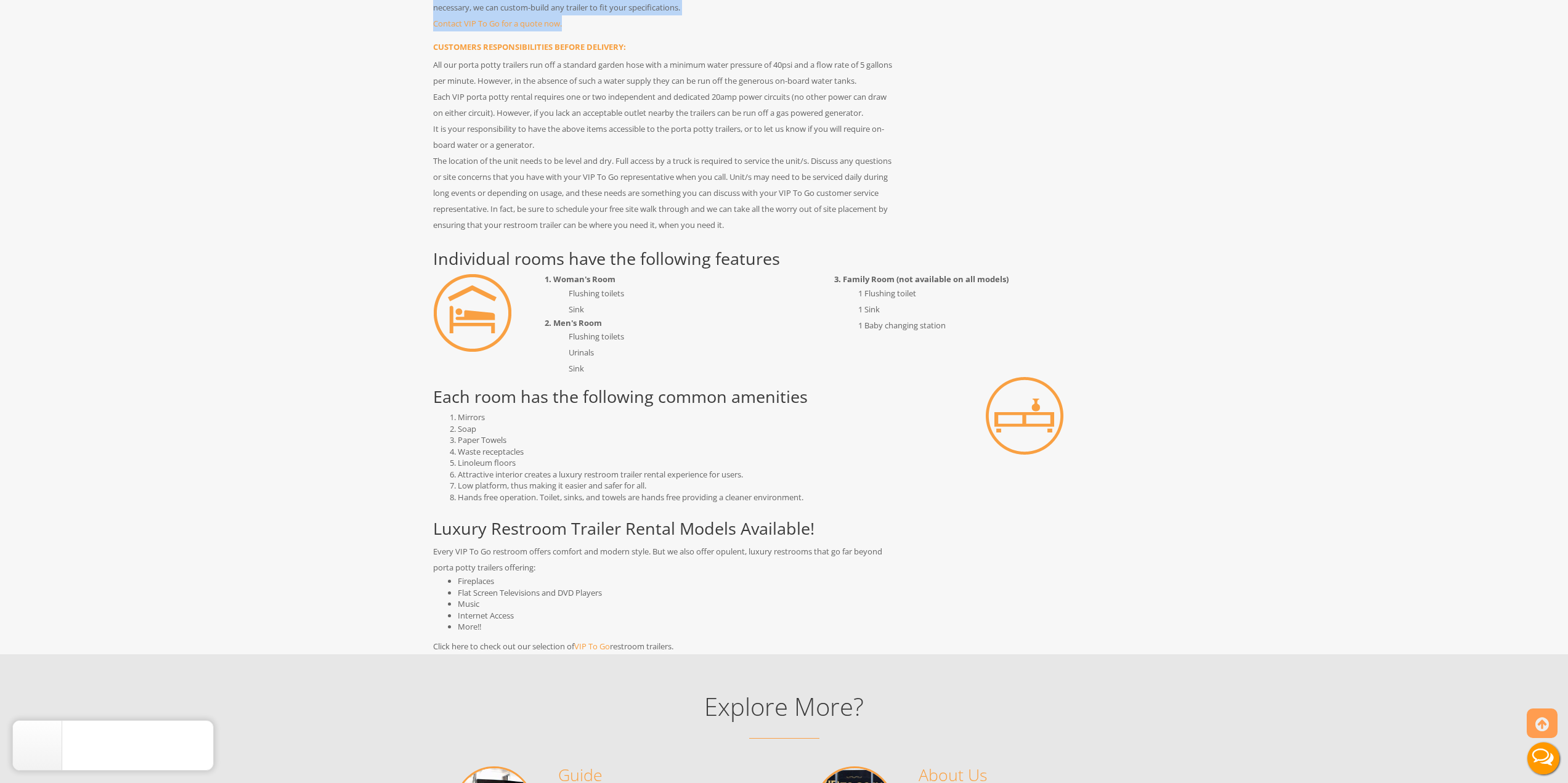
scroll to position [555, 0]
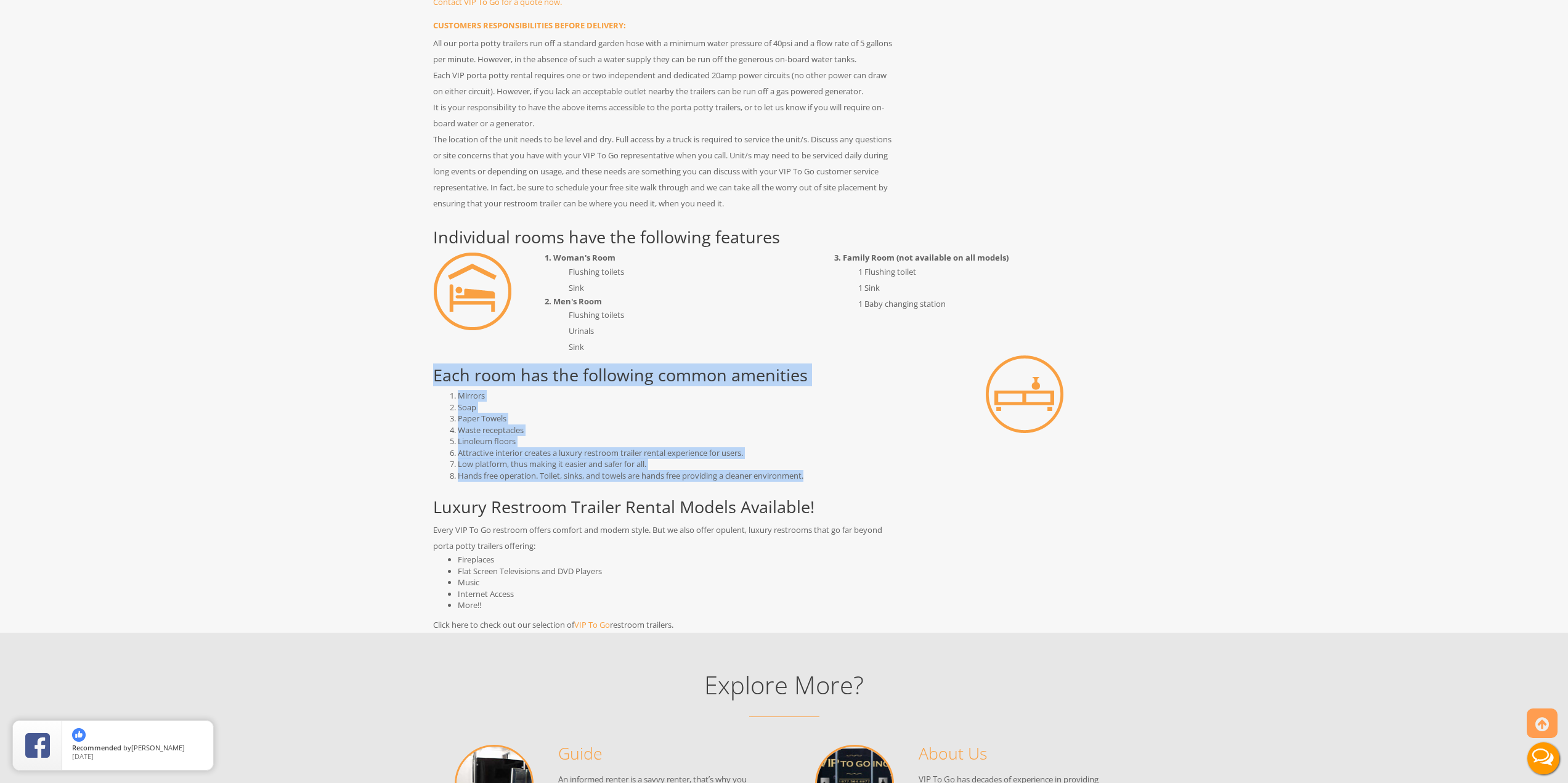
drag, startPoint x: 822, startPoint y: 477, endPoint x: 434, endPoint y: 374, distance: 401.4
click at [435, 373] on div "Each room has the following common amenities Mirrors Soap Paper Towels Waste re…" at bounding box center [664, 420] width 481 height 131
click at [434, 374] on h2 "Each room has the following common amenities" at bounding box center [664, 374] width 463 height 18
drag, startPoint x: 434, startPoint y: 374, endPoint x: 842, endPoint y: 473, distance: 419.8
click at [842, 473] on div "Each room has the following common amenities Mirrors Soap Paper Towels Waste re…" at bounding box center [664, 420] width 481 height 131
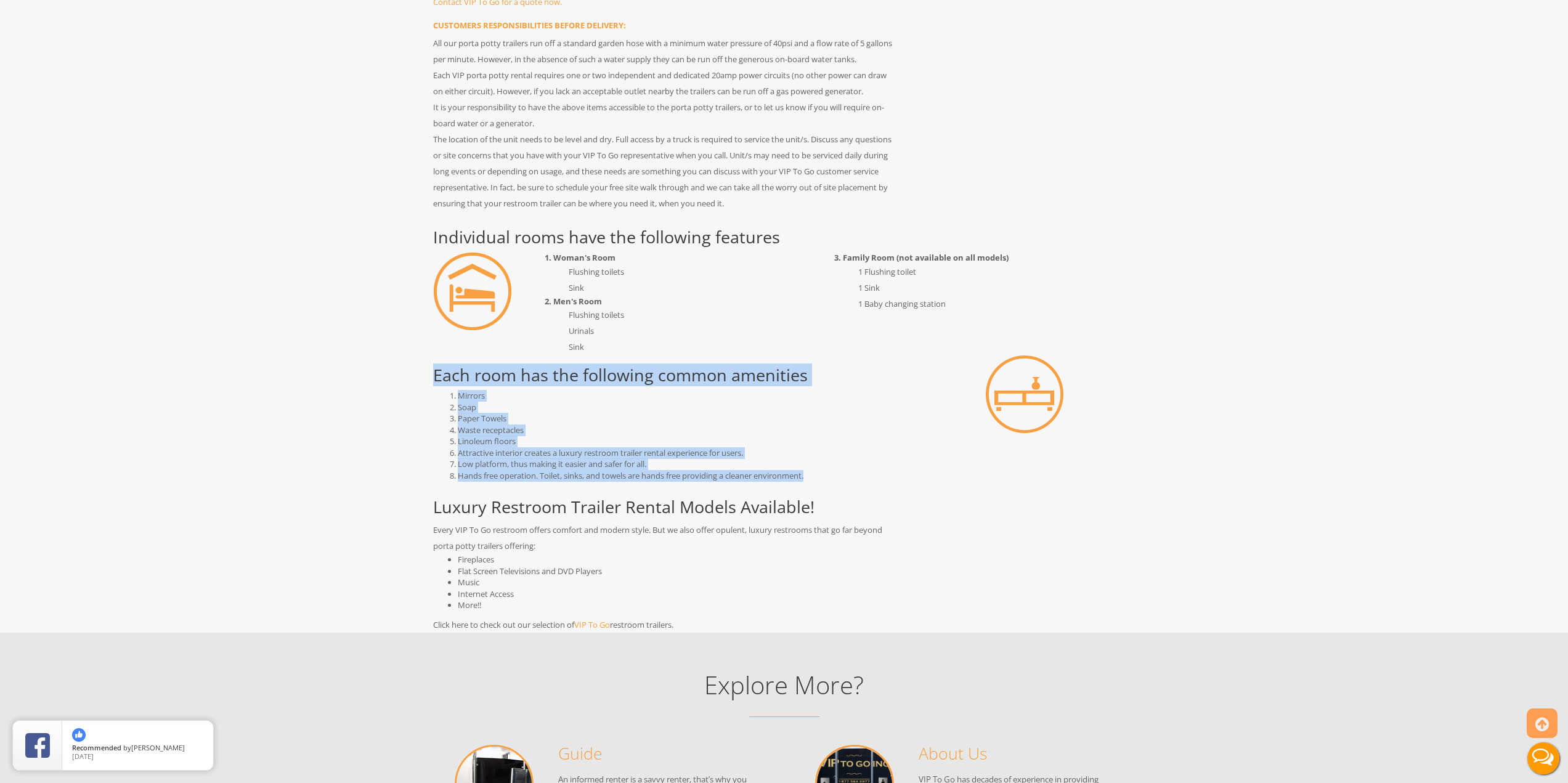
click at [842, 473] on li "Hands free operation. Toilet, sinks, and towels are hands free providing a clea…" at bounding box center [677, 476] width 438 height 12
drag, startPoint x: 848, startPoint y: 474, endPoint x: 454, endPoint y: 374, distance: 406.5
click at [454, 374] on div "Each room has the following common amenities Mirrors Soap Paper Towels Waste re…" at bounding box center [664, 420] width 481 height 131
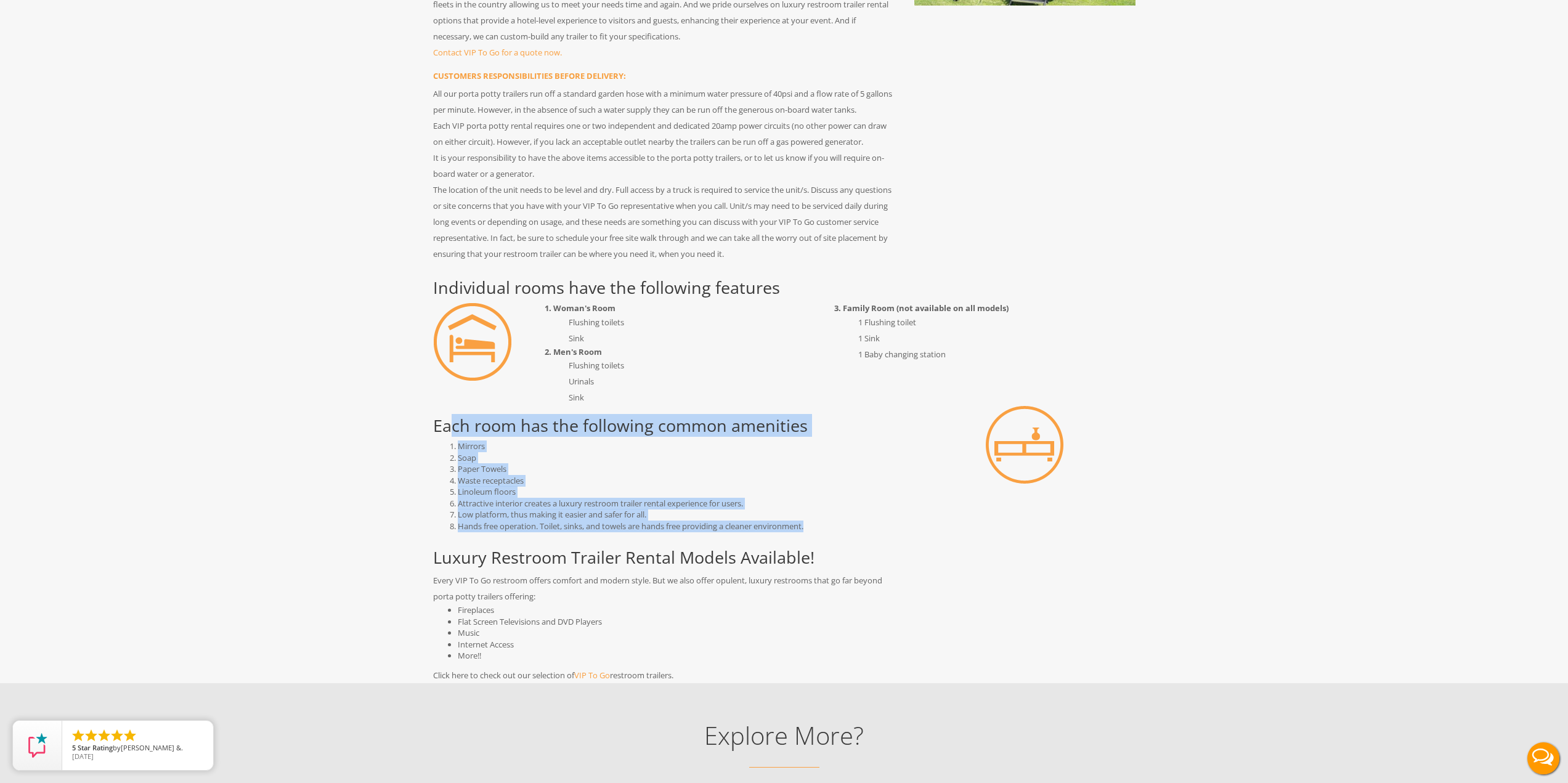
scroll to position [0, 0]
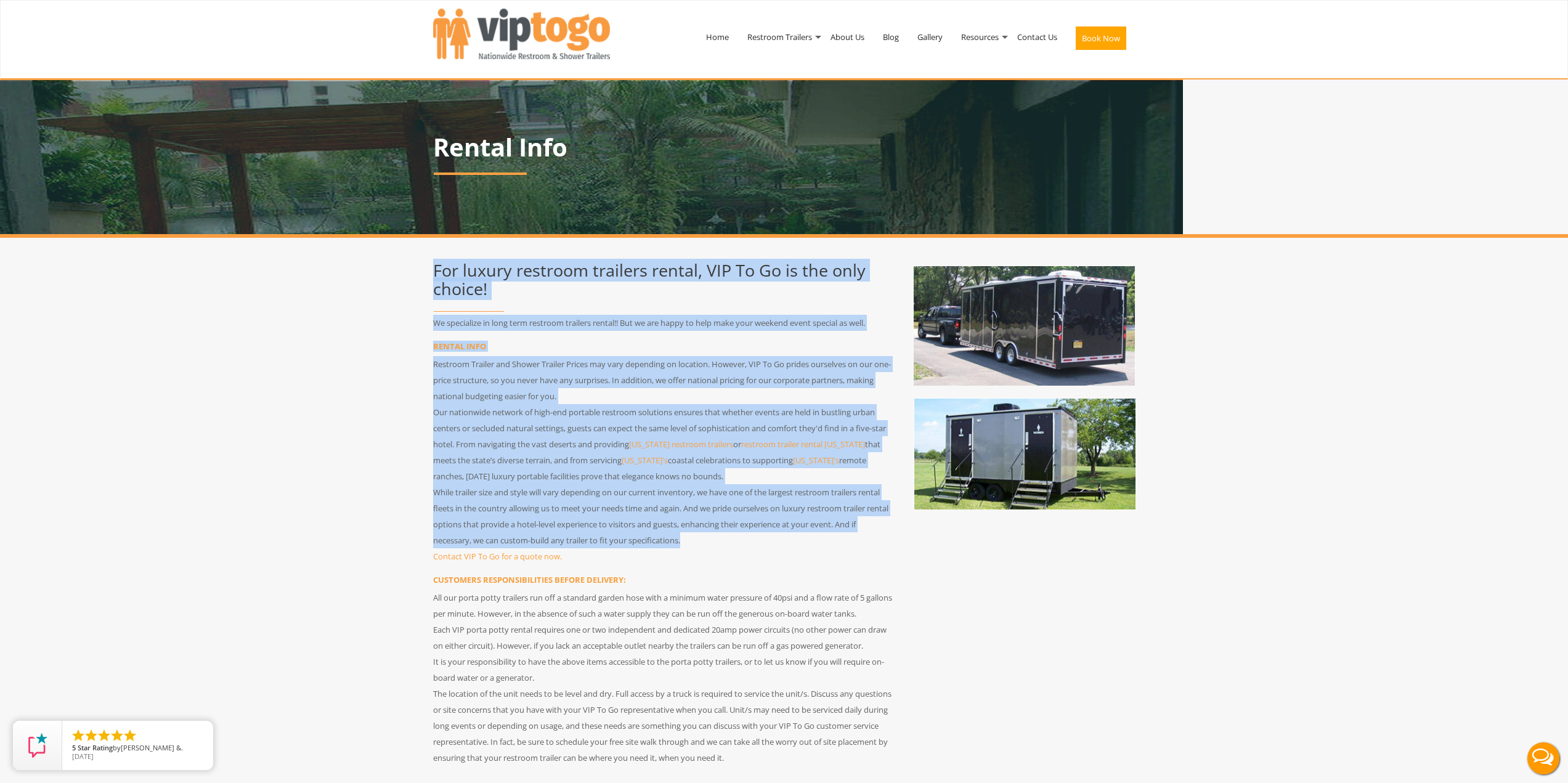
drag, startPoint x: 647, startPoint y: 488, endPoint x: 424, endPoint y: 266, distance: 314.7
click at [424, 266] on div "For luxury restroom trailers rental, VIP To Go is the only choice! We specializ…" at bounding box center [664, 511] width 481 height 522
click at [424, 265] on div "For luxury restroom trailers rental, VIP To Go is the only choice! We specializ…" at bounding box center [664, 511] width 481 height 522
drag, startPoint x: 424, startPoint y: 265, endPoint x: 697, endPoint y: 566, distance: 406.4
click at [697, 566] on div "For luxury restroom trailers rental, VIP To Go is the only choice! We specializ…" at bounding box center [664, 511] width 481 height 522
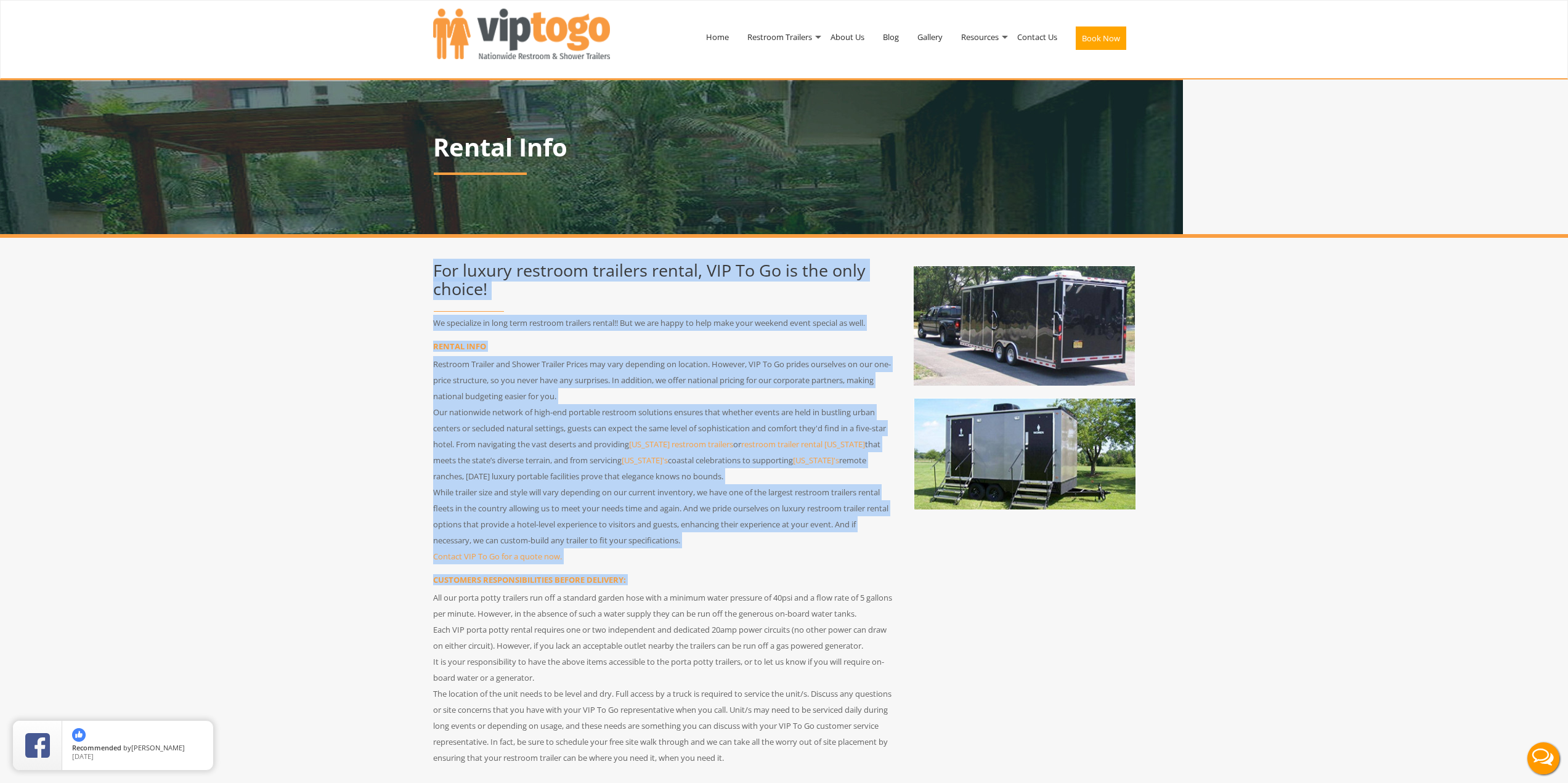
click at [697, 566] on div "For luxury restroom trailers rental, VIP To Go is the only choice! We specializ…" at bounding box center [664, 511] width 481 height 522
drag, startPoint x: 736, startPoint y: 581, endPoint x: 440, endPoint y: 265, distance: 433.0
click at [440, 265] on div "For luxury restroom trailers rental, VIP To Go is the only choice! We specializ…" at bounding box center [664, 511] width 481 height 522
click at [439, 263] on h2 "For luxury restroom trailers rental, VIP To Go is the only choice!" at bounding box center [664, 279] width 463 height 36
click at [543, 288] on h2 "For luxury restroom trailers rental, VIP To Go is the only choice!" at bounding box center [664, 279] width 463 height 36
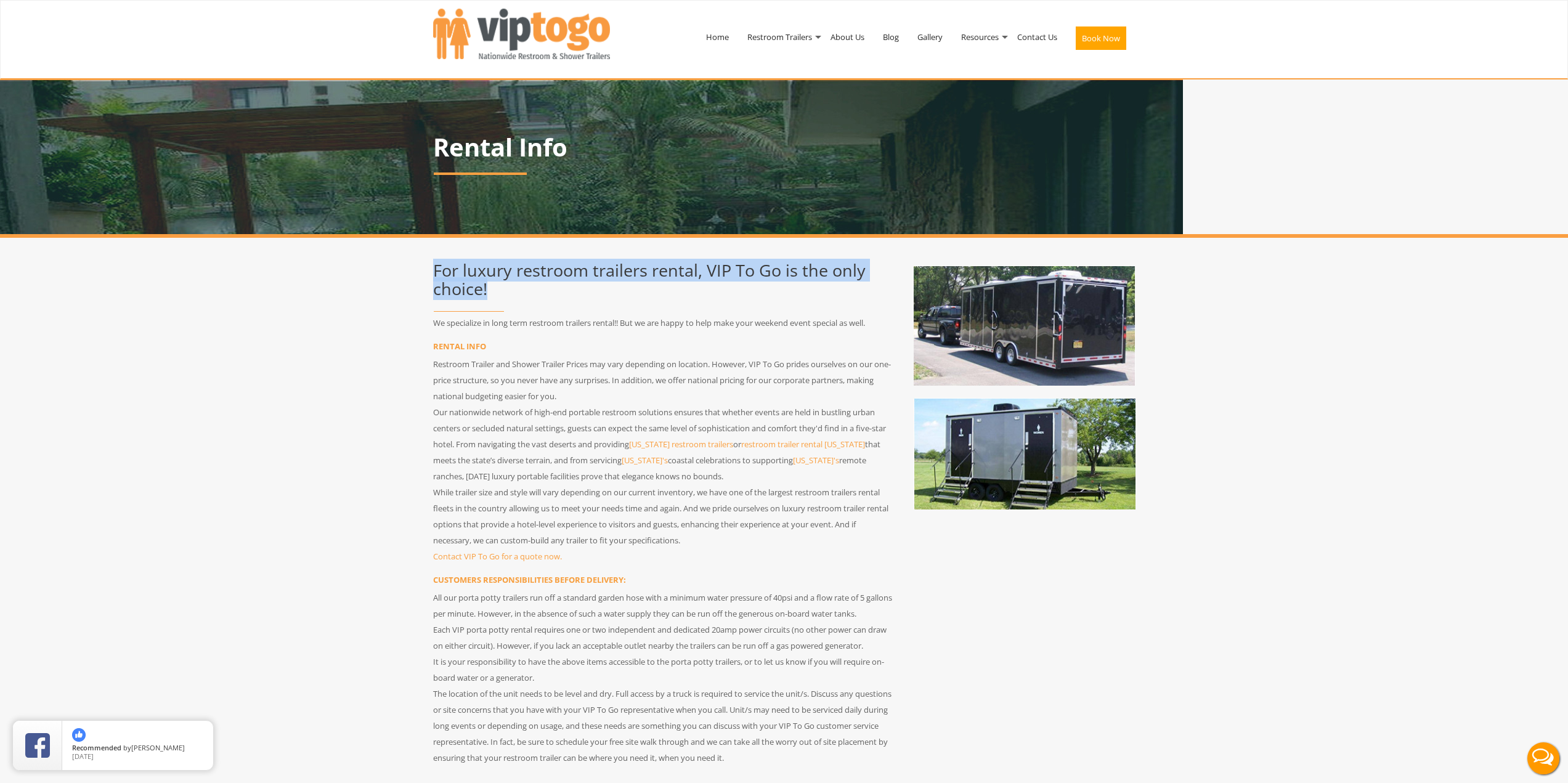
drag, startPoint x: 517, startPoint y: 297, endPoint x: 413, endPoint y: 261, distance: 110.1
click at [435, 268] on h2 "For luxury restroom trailers rental, VIP To Go is the only choice!" at bounding box center [664, 279] width 463 height 36
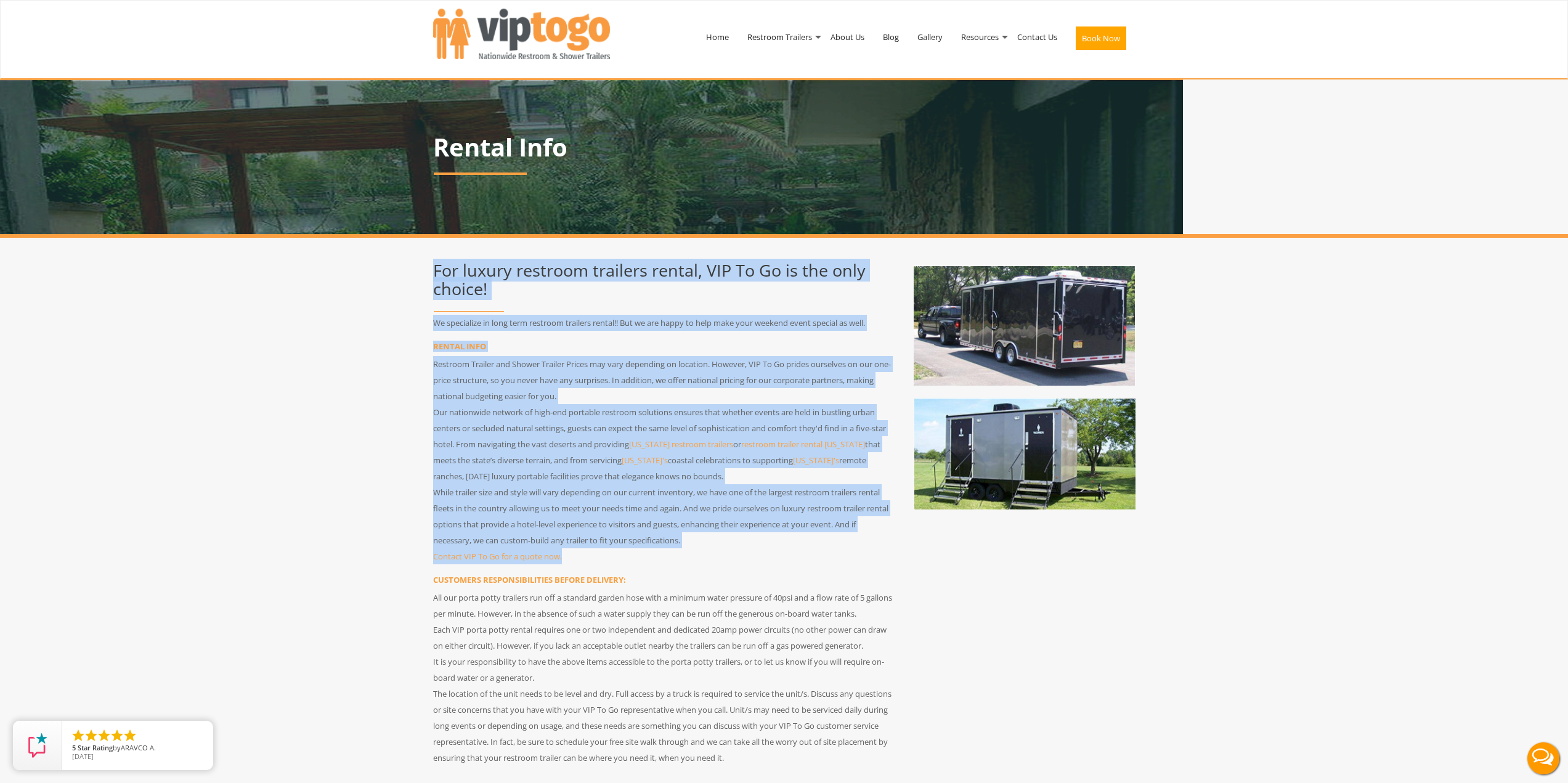
drag, startPoint x: 428, startPoint y: 264, endPoint x: 655, endPoint y: 553, distance: 367.5
click at [655, 553] on div "For luxury restroom trailers rental, VIP To Go is the only choice! We specializ…" at bounding box center [664, 511] width 481 height 522
click at [655, 553] on p "Contact VIP To Go for a quote now." at bounding box center [664, 557] width 463 height 16
drag, startPoint x: 660, startPoint y: 553, endPoint x: 432, endPoint y: 271, distance: 362.6
click at [432, 271] on div "For luxury restroom trailers rental, VIP To Go is the only choice! We specializ…" at bounding box center [664, 511] width 481 height 522
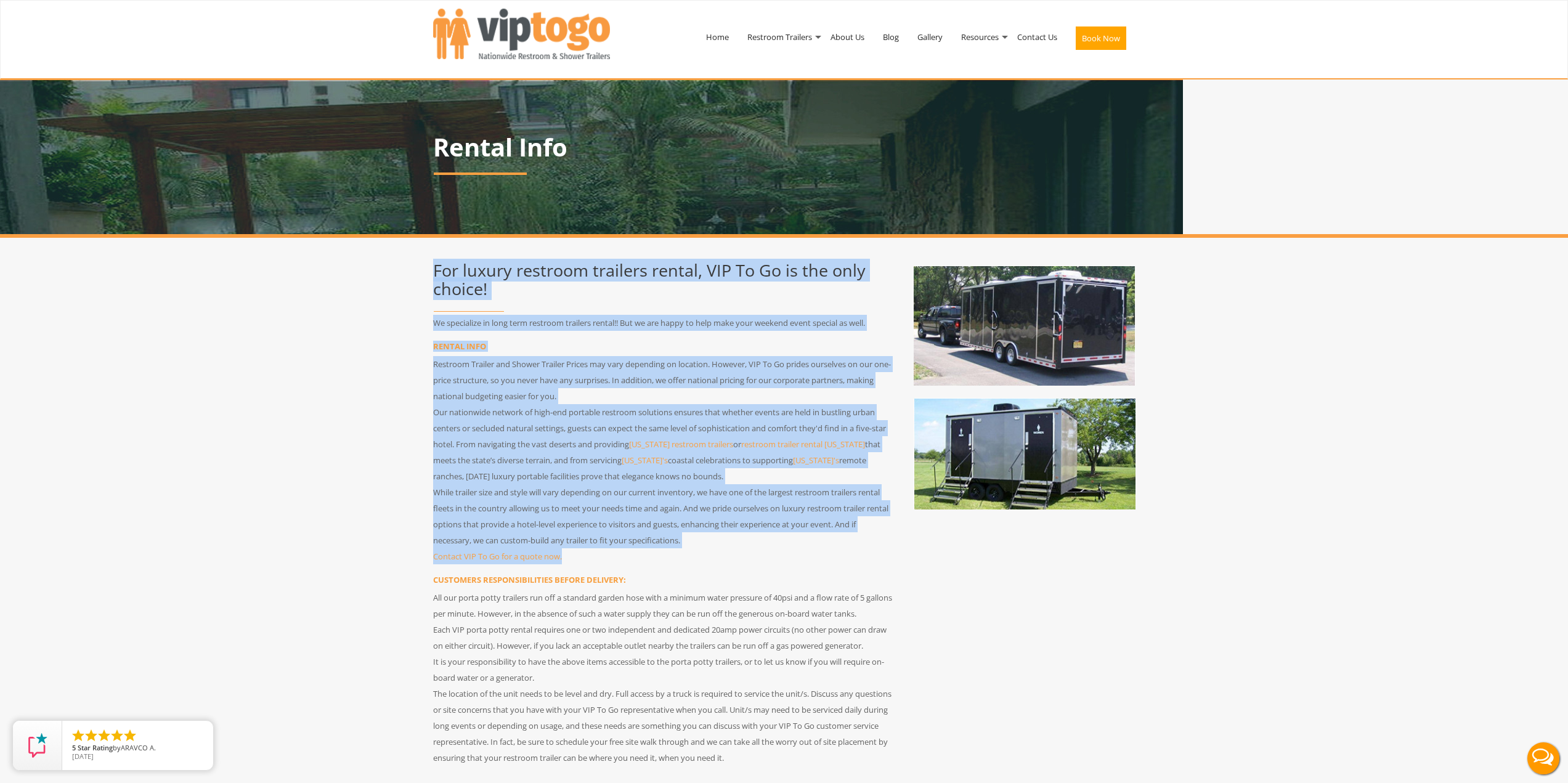
click at [432, 271] on div "For luxury restroom trailers rental, VIP To Go is the only choice! We specializ…" at bounding box center [664, 511] width 481 height 522
drag, startPoint x: 432, startPoint y: 271, endPoint x: 605, endPoint y: 560, distance: 336.8
click at [605, 560] on div "For luxury restroom trailers rental, VIP To Go is the only choice! We specializ…" at bounding box center [664, 511] width 481 height 522
click at [605, 560] on p "Contact VIP To Go for a quote now." at bounding box center [664, 557] width 463 height 16
drag, startPoint x: 631, startPoint y: 562, endPoint x: 428, endPoint y: 270, distance: 355.6
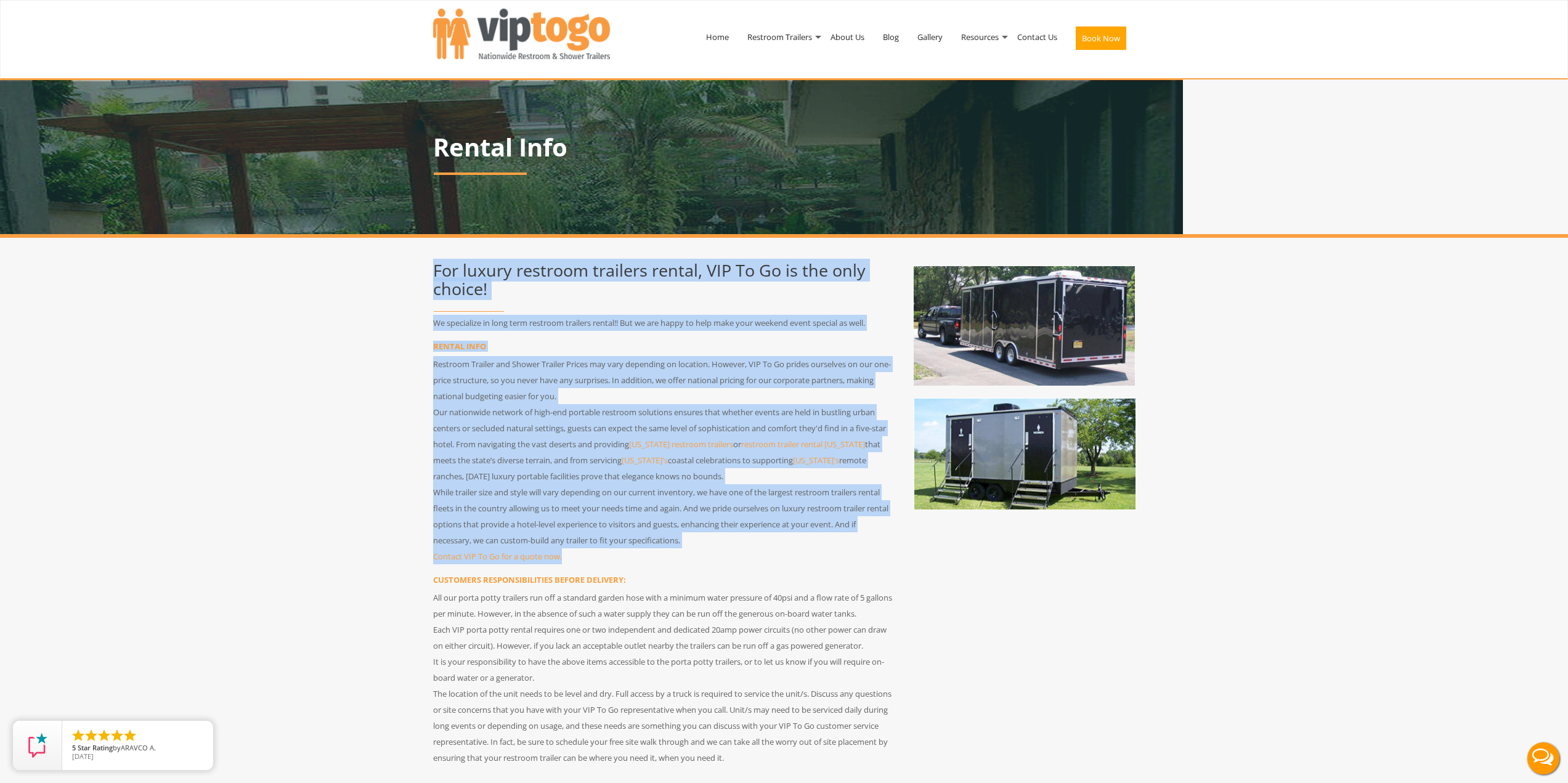
click at [428, 270] on div "For luxury restroom trailers rental, VIP To Go is the only choice! We specializ…" at bounding box center [664, 511] width 481 height 522
drag, startPoint x: 428, startPoint y: 270, endPoint x: 606, endPoint y: 556, distance: 336.9
click at [606, 556] on div "For luxury restroom trailers rental, VIP To Go is the only choice! We specializ…" at bounding box center [664, 511] width 481 height 522
click at [610, 559] on p "Contact VIP To Go for a quote now." at bounding box center [664, 557] width 463 height 16
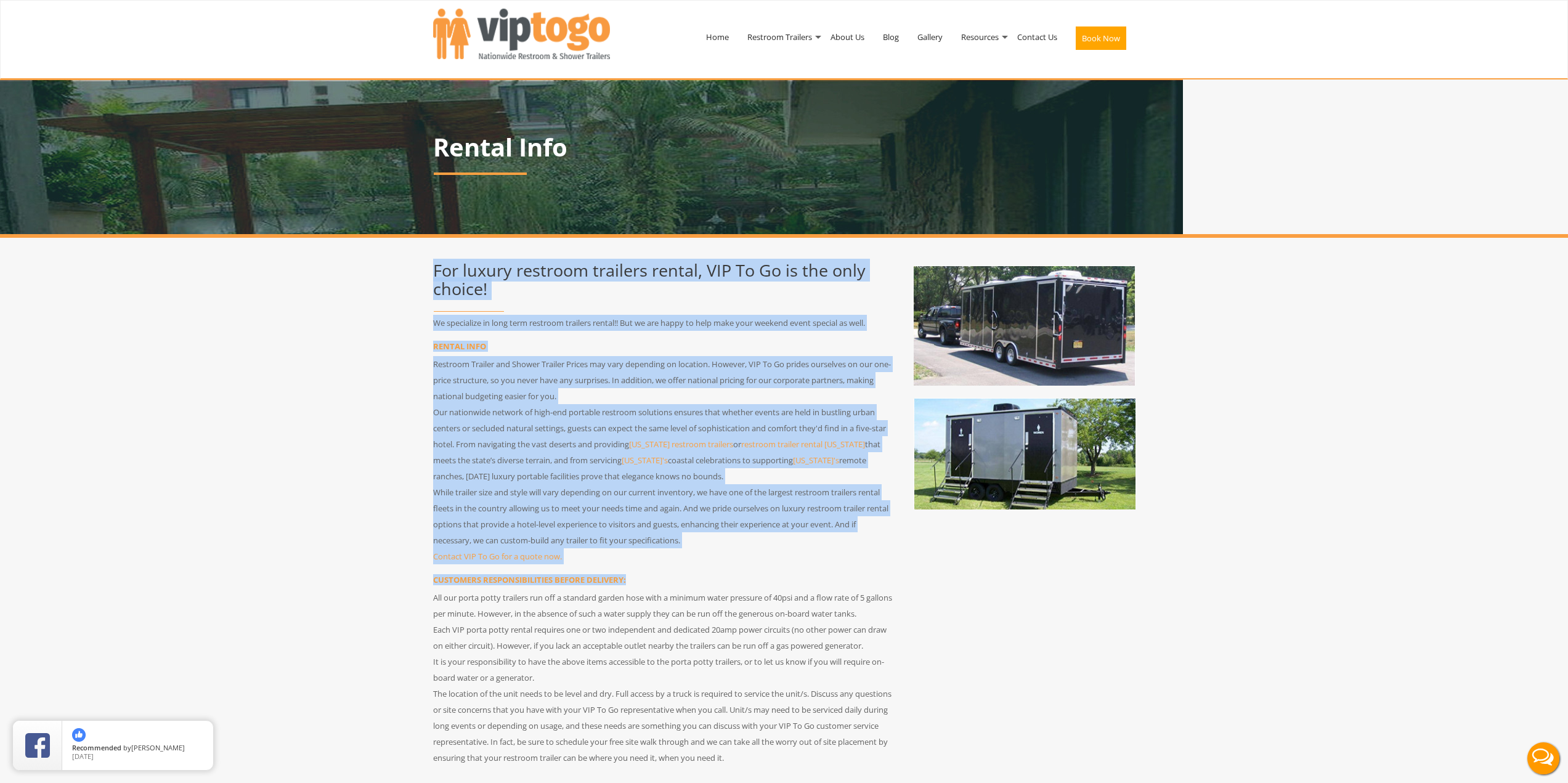
drag, startPoint x: 645, startPoint y: 582, endPoint x: 424, endPoint y: 266, distance: 385.6
click at [424, 266] on div "For luxury restroom trailers rental, VIP To Go is the only choice! We specializ…" at bounding box center [664, 511] width 481 height 522
click at [424, 268] on div "For luxury restroom trailers rental, VIP To Go is the only choice! We specializ…" at bounding box center [664, 511] width 481 height 522
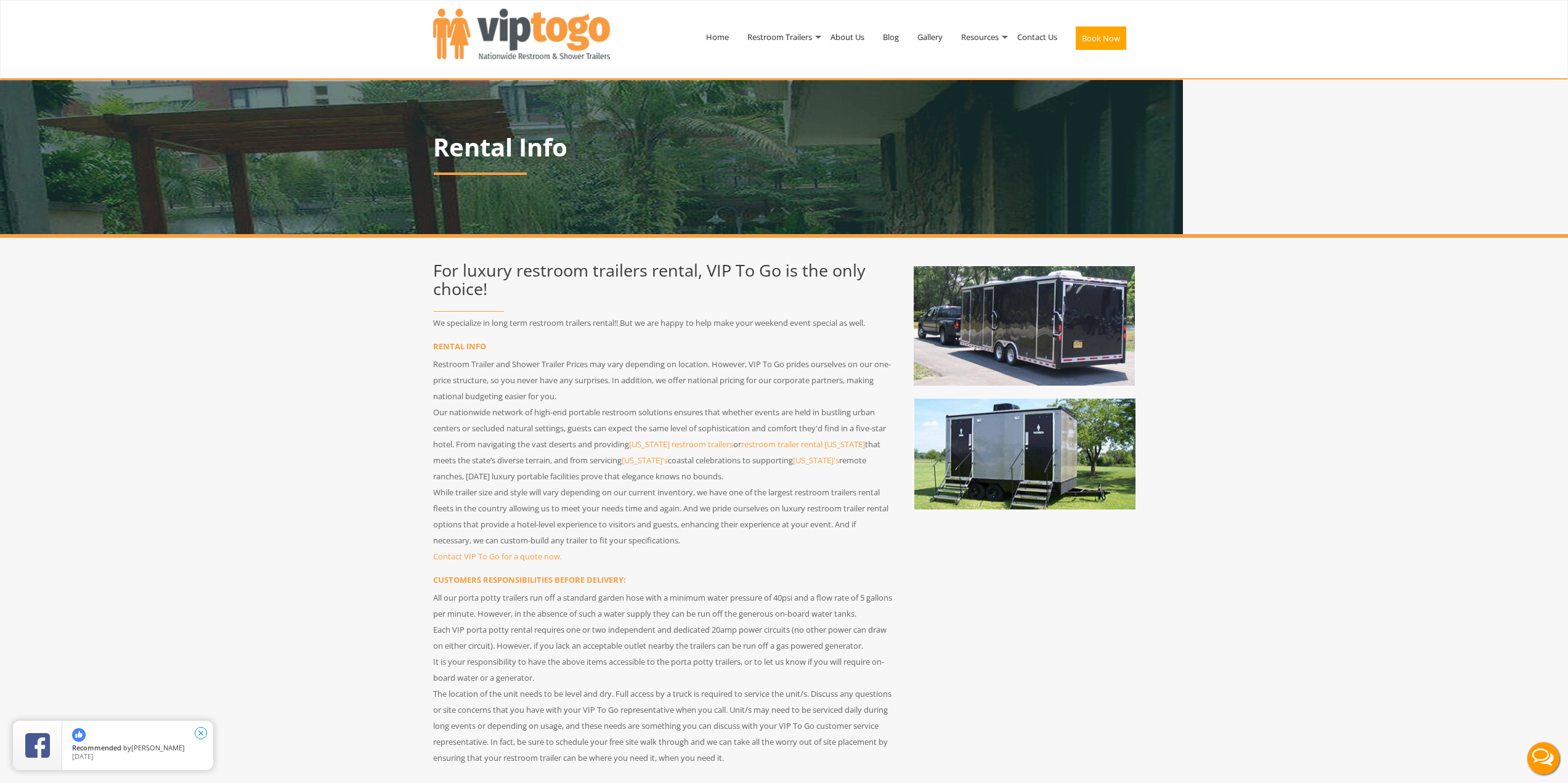
click at [202, 733] on icon "close" at bounding box center [201, 733] width 12 height 12
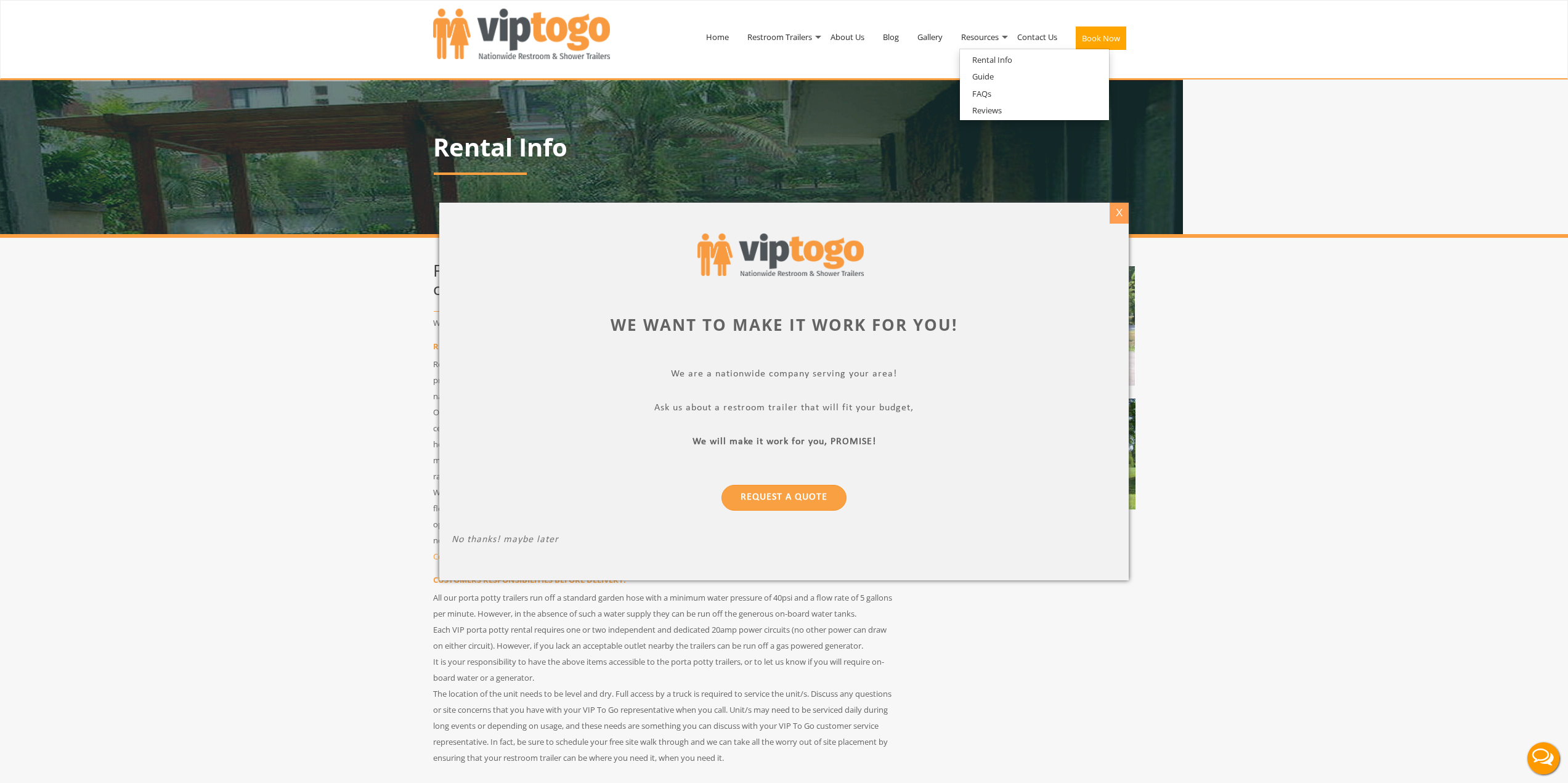
click at [1115, 215] on div "X" at bounding box center [1120, 213] width 19 height 21
